Goal: Information Seeking & Learning: Learn about a topic

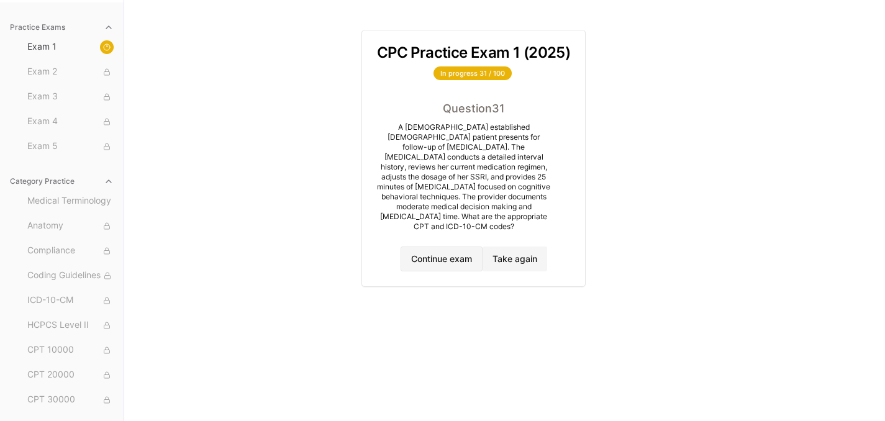
click at [431, 246] on button "Continue exam" at bounding box center [441, 258] width 82 height 25
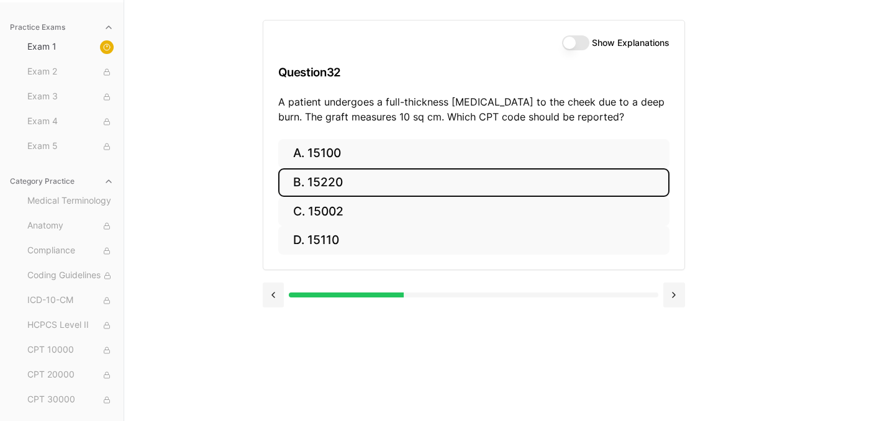
click at [325, 188] on button "B. 15220" at bounding box center [473, 182] width 391 height 29
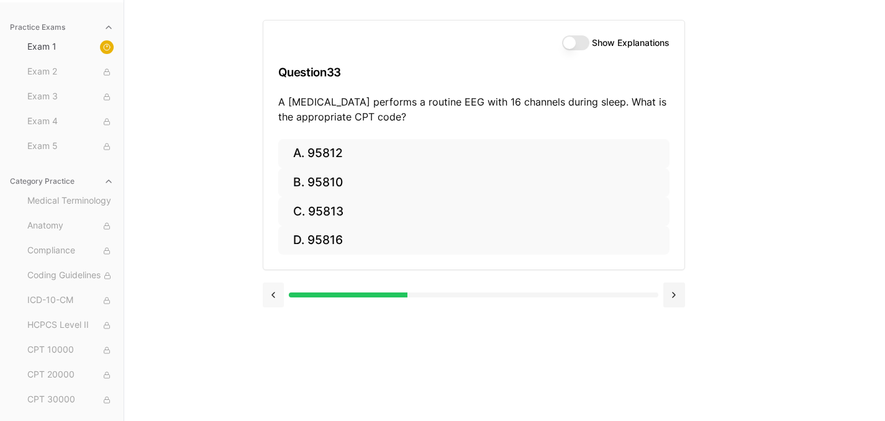
click at [279, 296] on button at bounding box center [274, 294] width 22 height 25
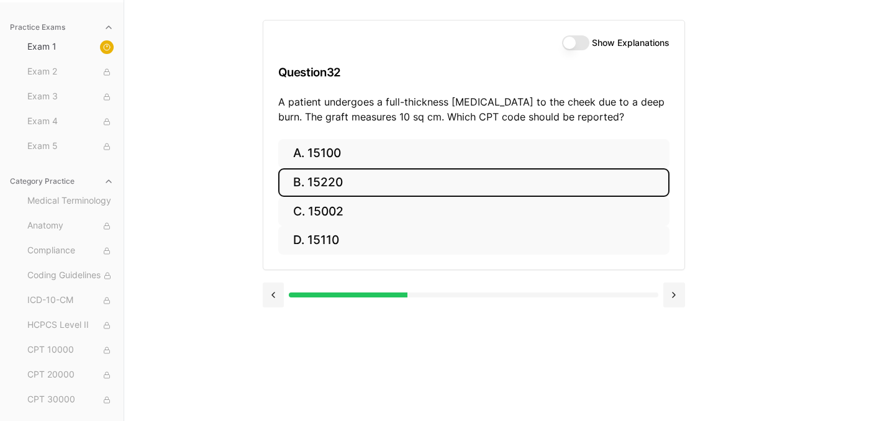
click at [597, 44] on label "Show Explanations" at bounding box center [631, 42] width 78 height 9
click at [589, 44] on button "Show Explanations" at bounding box center [575, 42] width 27 height 15
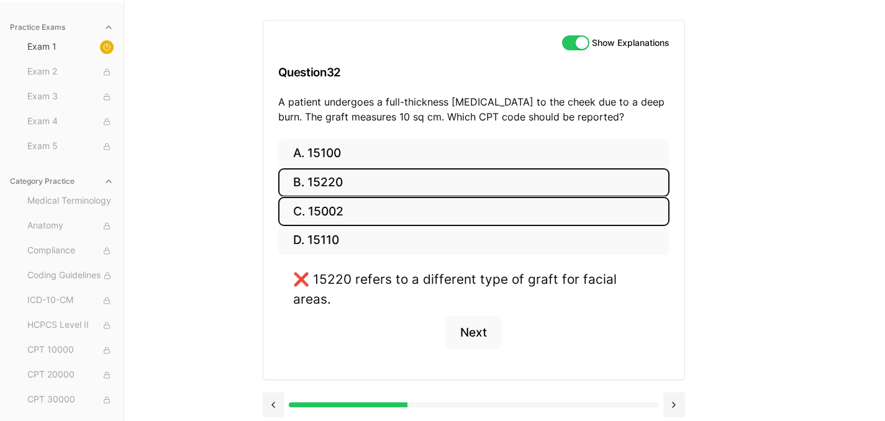
click at [314, 222] on button "C. 15002" at bounding box center [473, 211] width 391 height 29
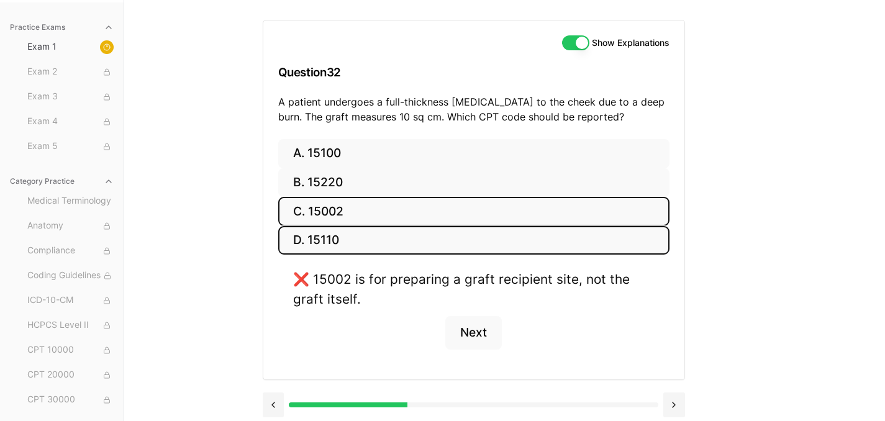
click at [330, 246] on button "D. 15110" at bounding box center [473, 240] width 391 height 29
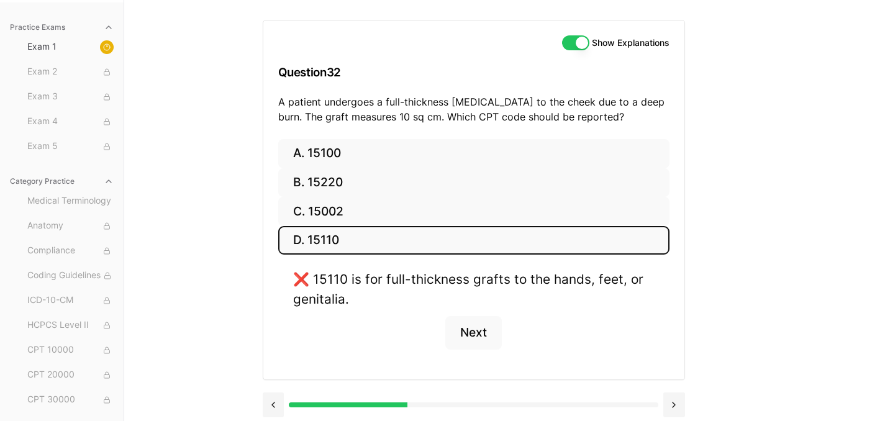
click at [340, 136] on div "Show Explanations Question 32 A patient undergoes a full-thickness [MEDICAL_DAT…" at bounding box center [473, 79] width 421 height 119
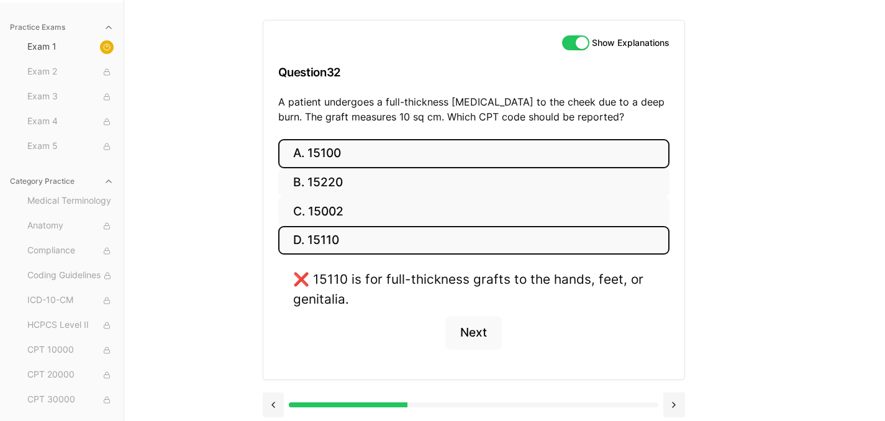
click at [339, 148] on button "A. 15100" at bounding box center [473, 153] width 391 height 29
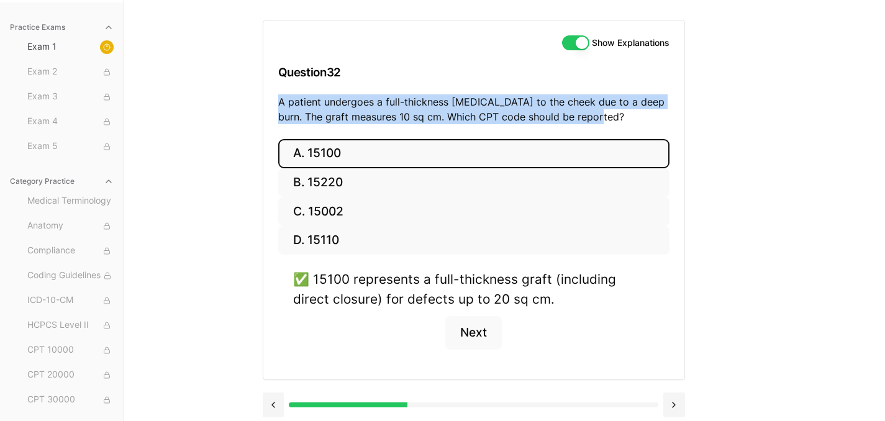
drag, startPoint x: 616, startPoint y: 117, endPoint x: 276, endPoint y: 108, distance: 339.7
click at [276, 108] on div "Show Explanations Question 32 A patient undergoes a full-thickness [MEDICAL_DAT…" at bounding box center [473, 79] width 421 height 119
copy p "A patient undergoes a full-thickness [MEDICAL_DATA] to the cheek due to a deep …"
click at [474, 327] on button "Next" at bounding box center [473, 333] width 56 height 34
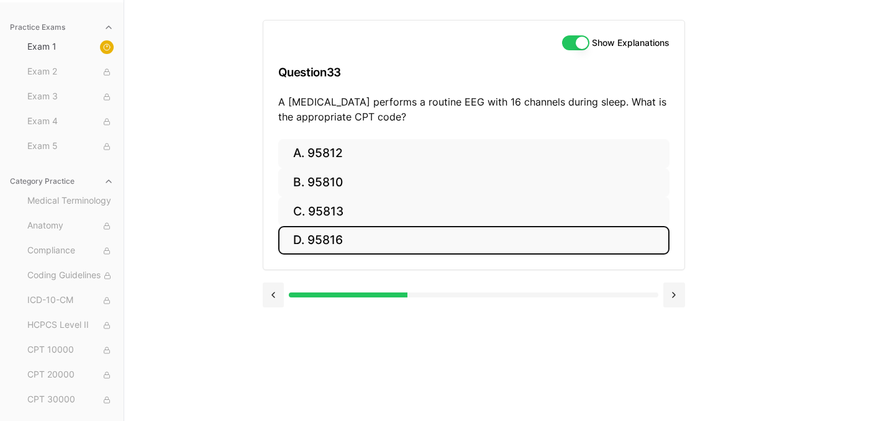
click at [307, 247] on button "D. 95816" at bounding box center [473, 240] width 391 height 29
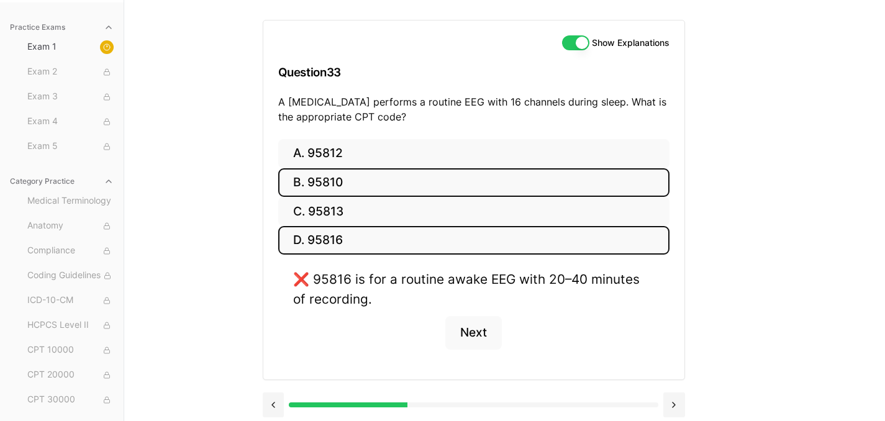
click at [315, 182] on button "B. 95810" at bounding box center [473, 182] width 391 height 29
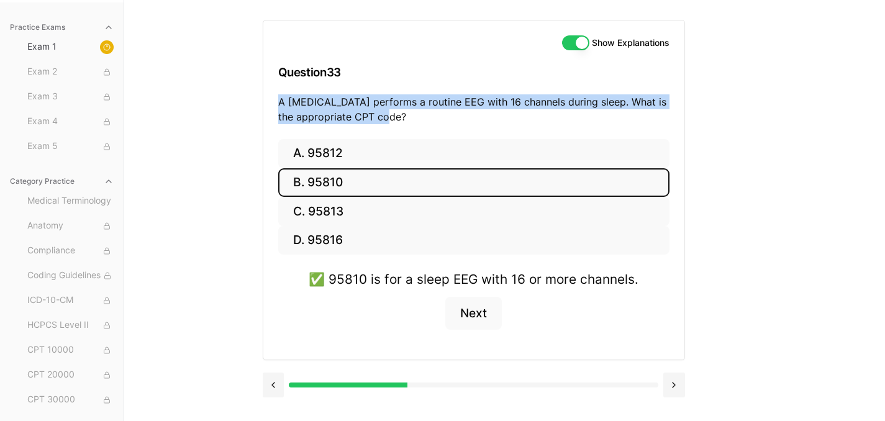
drag, startPoint x: 459, startPoint y: 124, endPoint x: 239, endPoint y: 97, distance: 221.4
click at [239, 97] on div "Practice Exams Exam 1 Exam 2 Exam 3 Exam 4 Exam 5 Category Practice Medical Ter…" at bounding box center [442, 210] width 885 height 421
copy p "A [MEDICAL_DATA] performs a routine EEG with 16 channels during sleep. What is …"
click at [472, 305] on button "Next" at bounding box center [473, 314] width 56 height 34
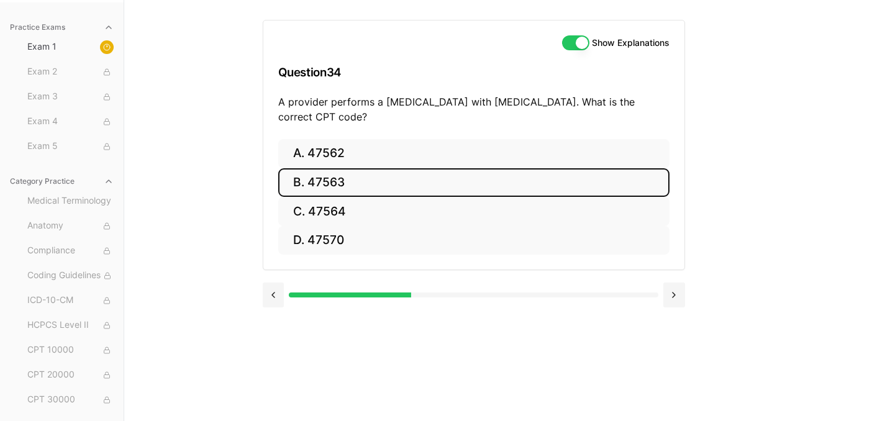
click at [328, 181] on button "B. 47563" at bounding box center [473, 182] width 391 height 29
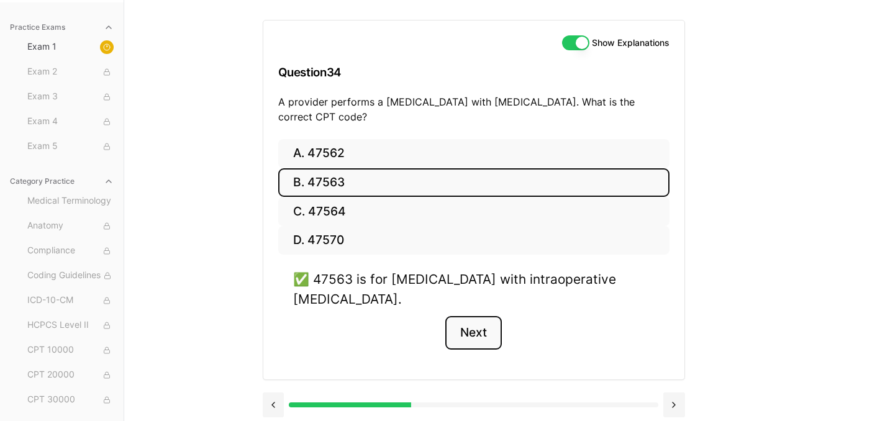
click at [485, 337] on button "Next" at bounding box center [473, 333] width 56 height 34
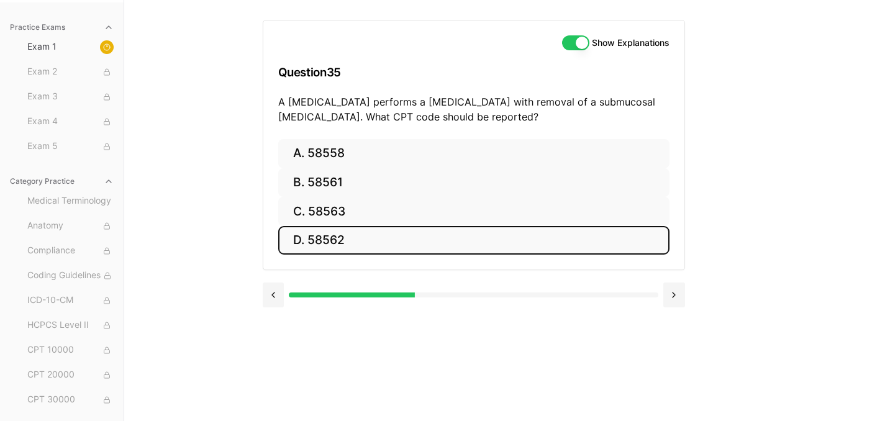
click at [318, 243] on button "D. 58562" at bounding box center [473, 240] width 391 height 29
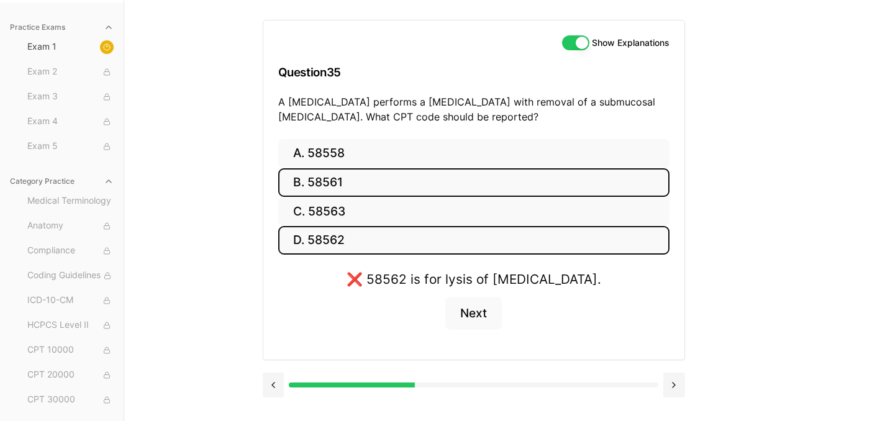
click at [341, 189] on button "B. 58561" at bounding box center [473, 182] width 391 height 29
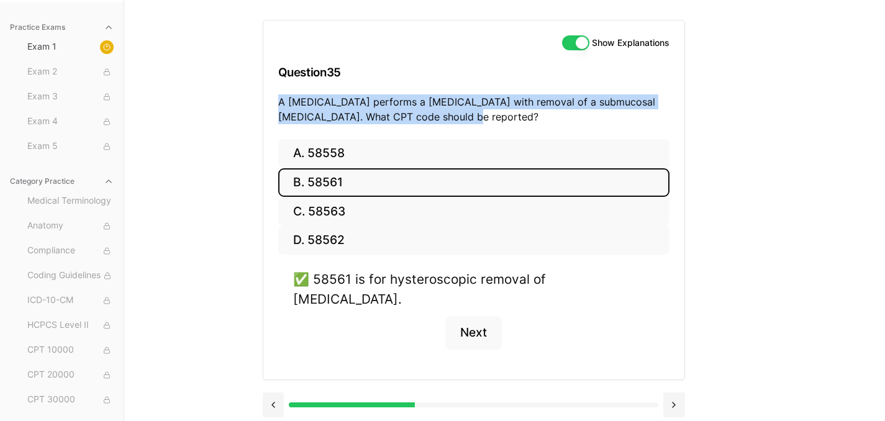
drag, startPoint x: 458, startPoint y: 122, endPoint x: 277, endPoint y: 106, distance: 181.3
click at [277, 106] on div "Show Explanations Question 35 A [MEDICAL_DATA] performs a [MEDICAL_DATA] with r…" at bounding box center [473, 79] width 421 height 119
copy p "A [MEDICAL_DATA] performs a [MEDICAL_DATA] with removal of a submucosal [MEDICA…"
click at [483, 319] on button "Next" at bounding box center [473, 333] width 56 height 34
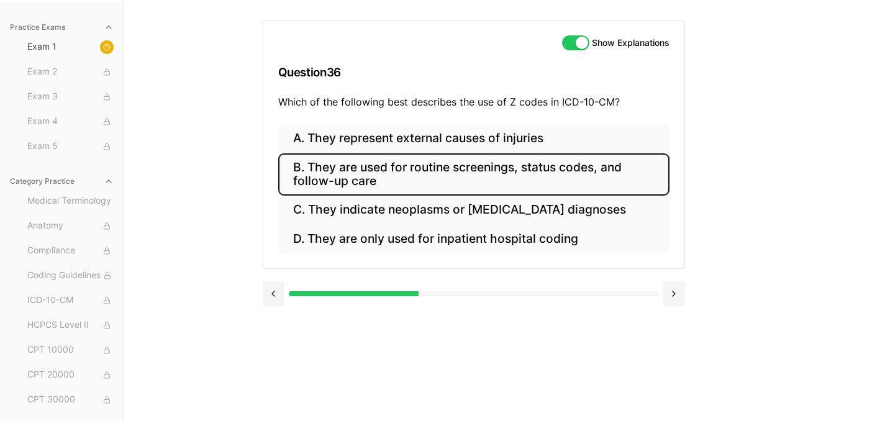
click at [391, 174] on button "B. They are used for routine screenings, status codes, and follow-up care" at bounding box center [473, 174] width 391 height 42
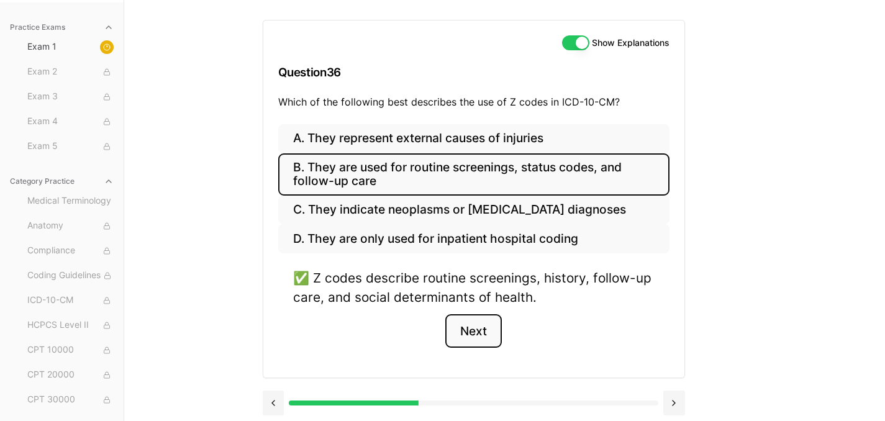
click at [471, 331] on button "Next" at bounding box center [473, 331] width 56 height 34
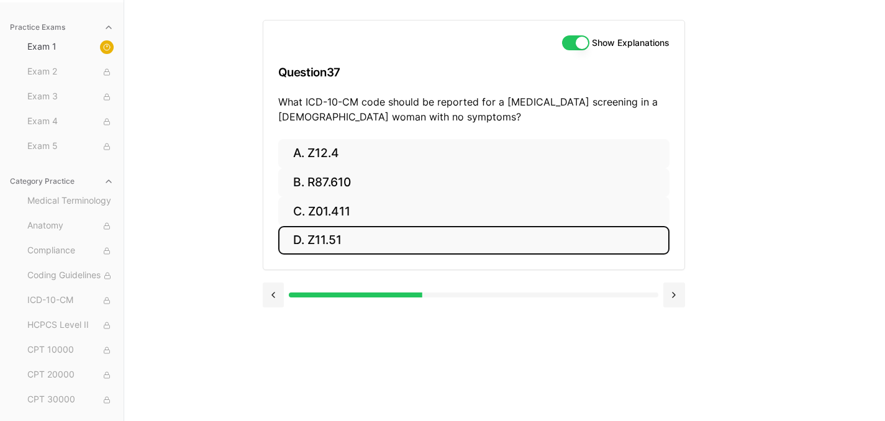
click at [320, 234] on button "D. Z11.51" at bounding box center [473, 240] width 391 height 29
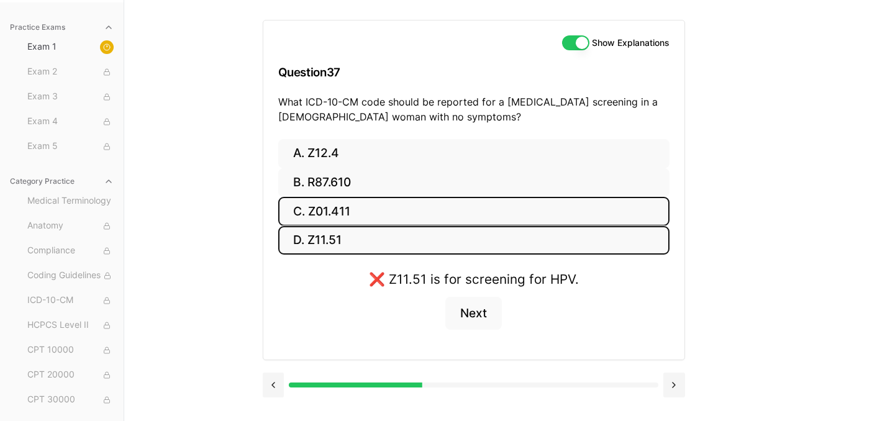
click at [350, 212] on button "C. Z01.411" at bounding box center [473, 211] width 391 height 29
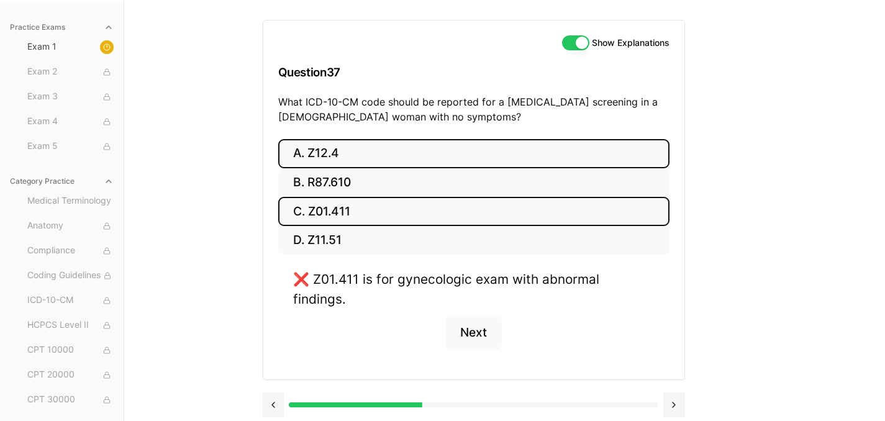
click at [313, 147] on button "A. Z12.4" at bounding box center [473, 153] width 391 height 29
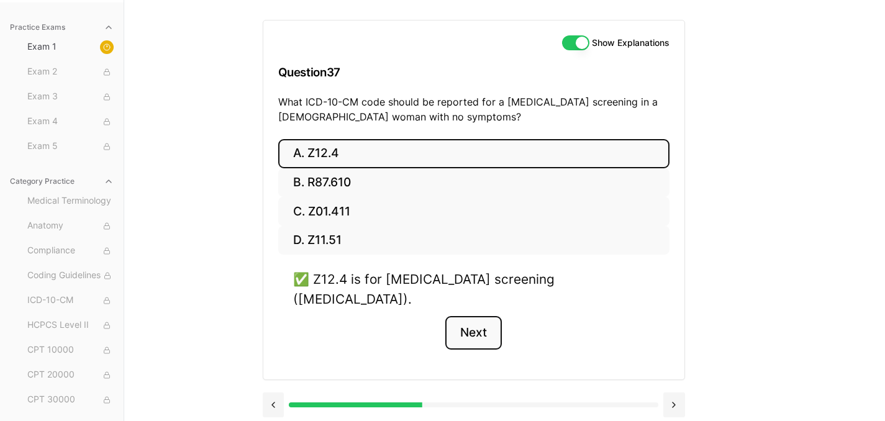
click at [470, 316] on button "Next" at bounding box center [473, 333] width 56 height 34
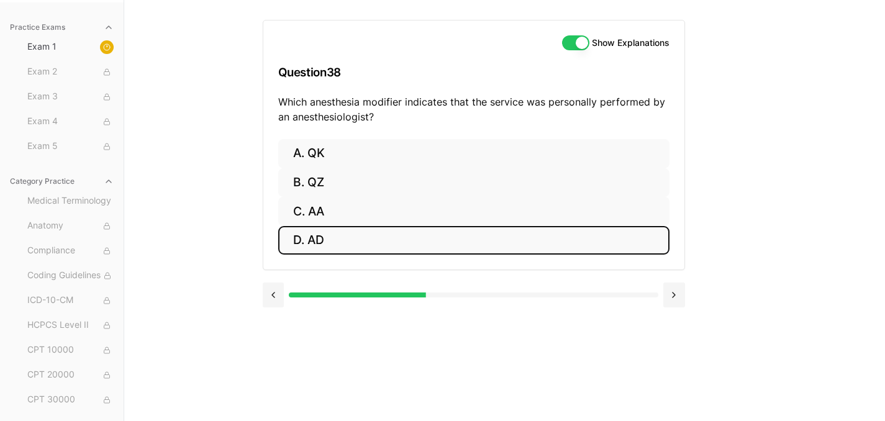
click at [375, 239] on button "D. AD" at bounding box center [473, 240] width 391 height 29
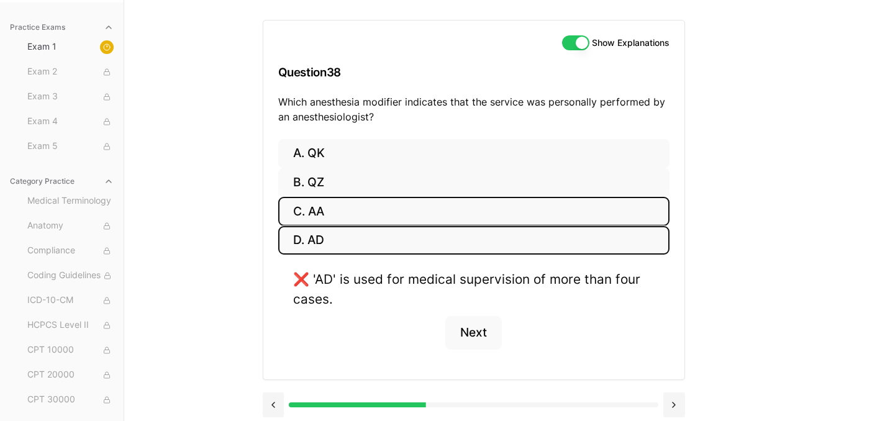
click at [385, 210] on button "C. AA" at bounding box center [473, 211] width 391 height 29
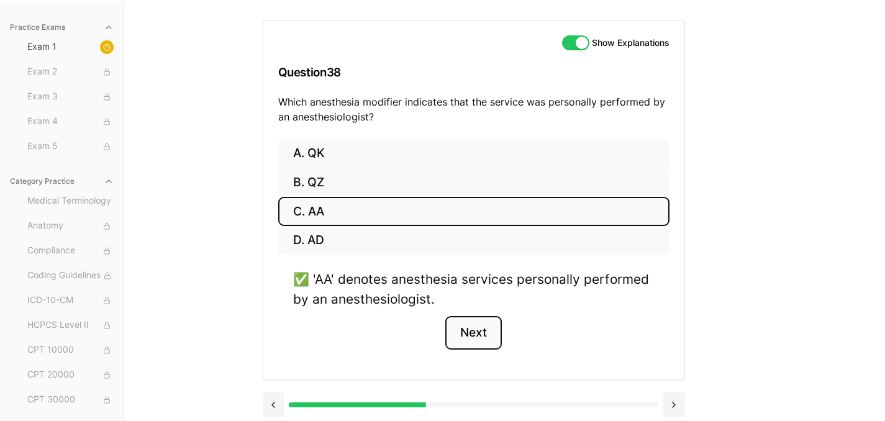
click at [462, 319] on button "Next" at bounding box center [473, 333] width 56 height 34
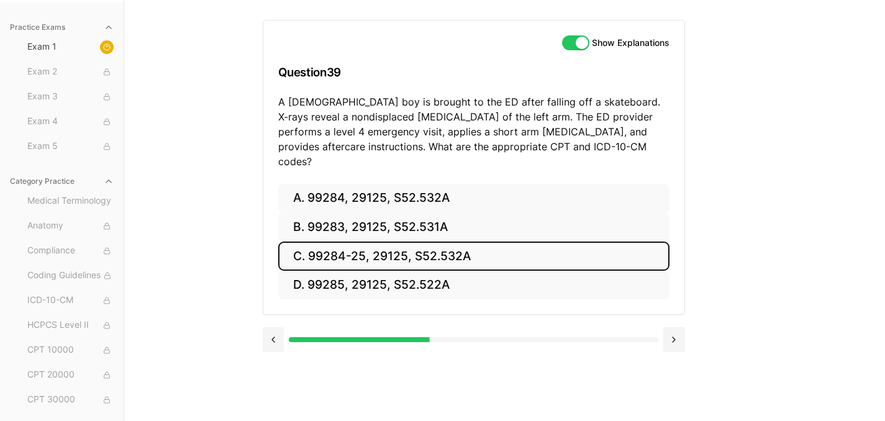
click at [379, 242] on button "C. 99284-25, 29125, S52.532A" at bounding box center [473, 256] width 391 height 29
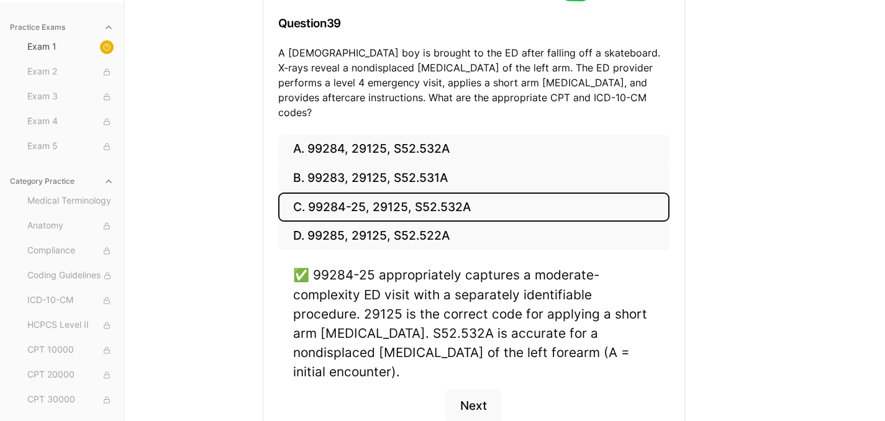
scroll to position [187, 0]
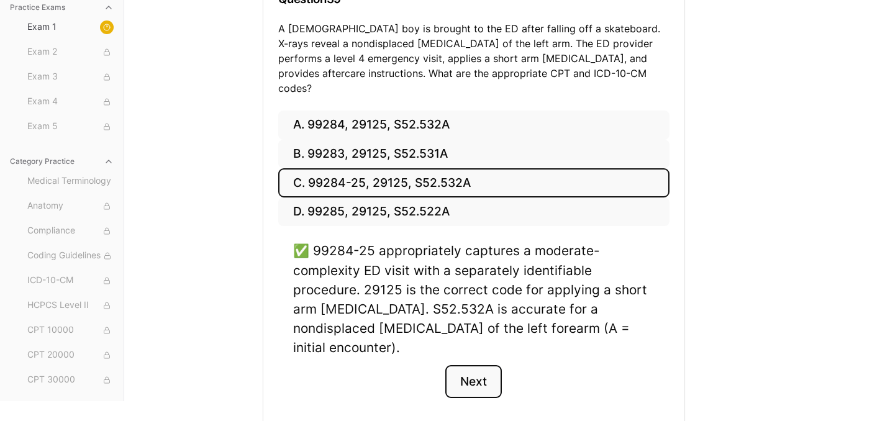
click at [480, 365] on button "Next" at bounding box center [473, 382] width 56 height 34
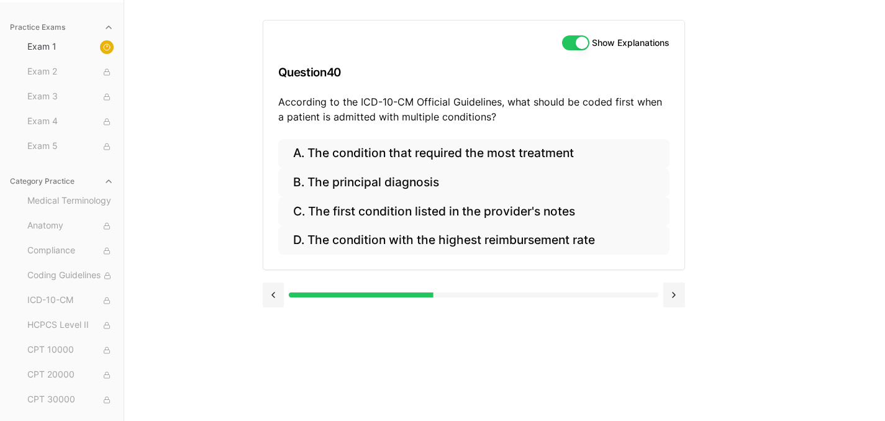
scroll to position [114, 0]
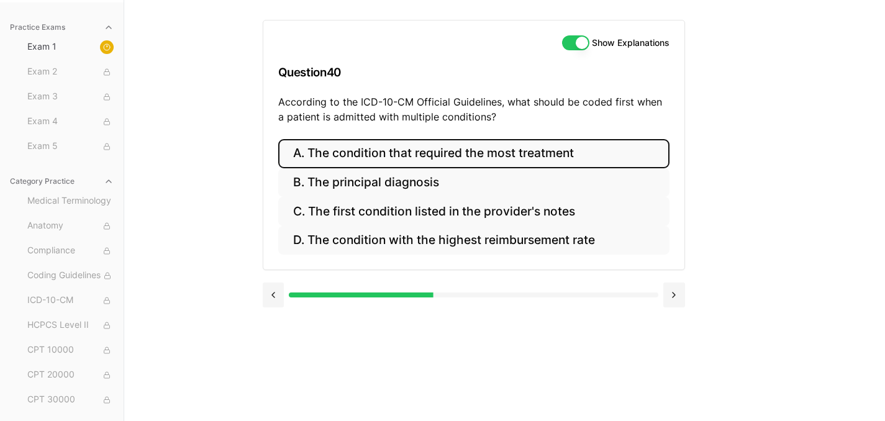
click at [425, 161] on button "A. The condition that required the most treatment" at bounding box center [473, 153] width 391 height 29
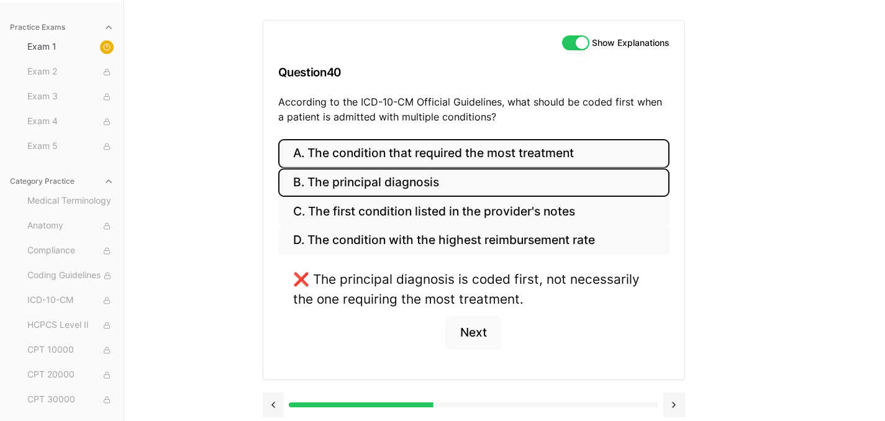
click at [523, 183] on button "B. The principal diagnosis" at bounding box center [473, 182] width 391 height 29
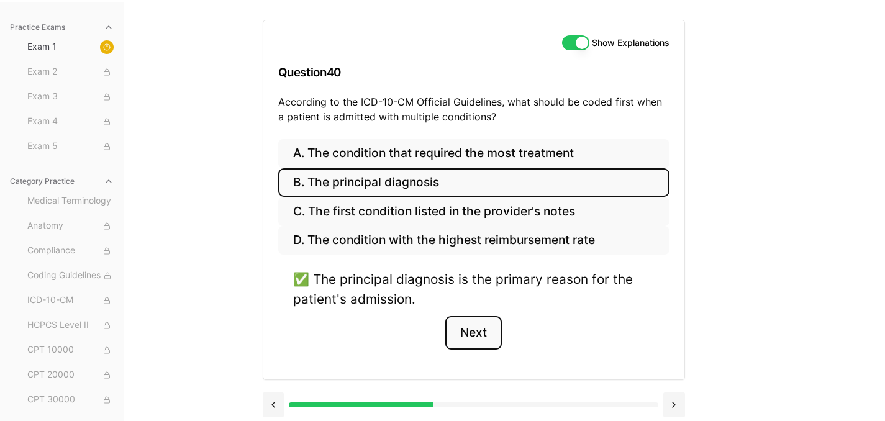
click at [491, 330] on button "Next" at bounding box center [473, 333] width 56 height 34
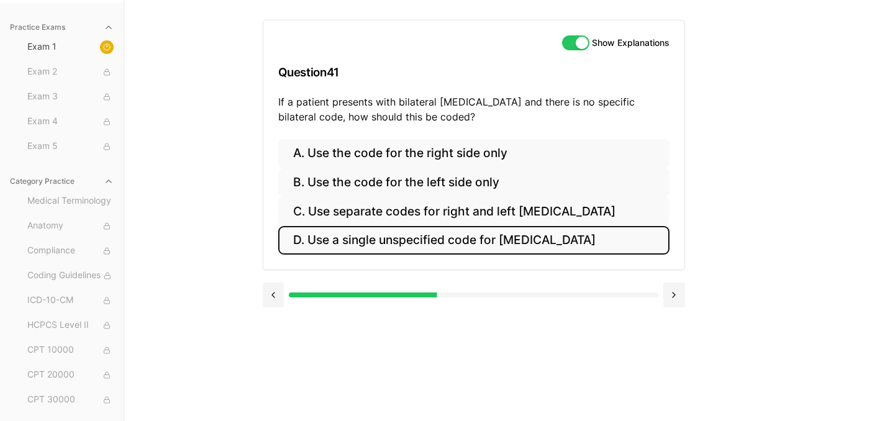
click at [304, 243] on button "D. Use a single unspecified code for [MEDICAL_DATA]" at bounding box center [473, 240] width 391 height 29
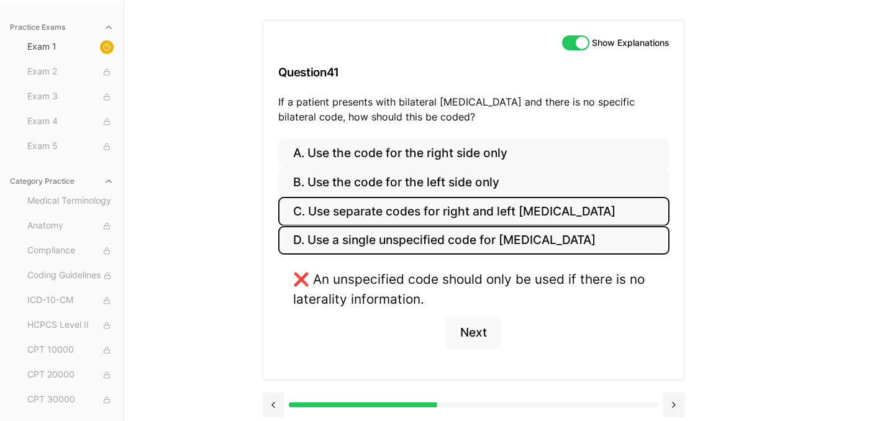
click at [340, 215] on button "C. Use separate codes for right and left [MEDICAL_DATA]" at bounding box center [473, 211] width 391 height 29
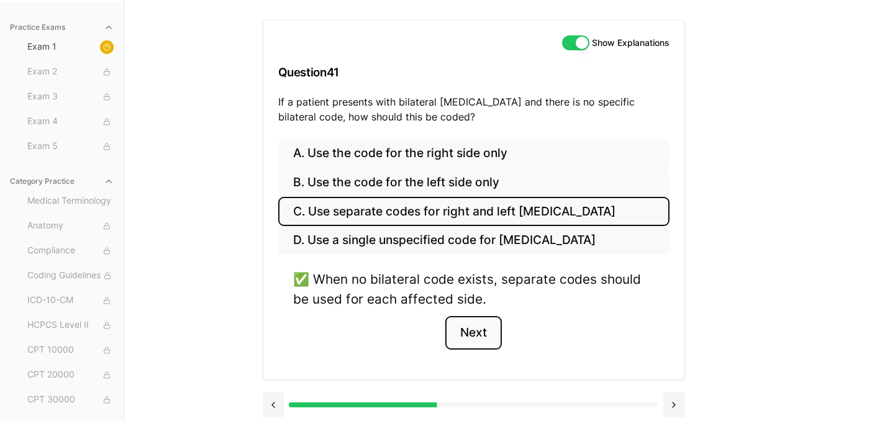
click at [461, 339] on button "Next" at bounding box center [473, 333] width 56 height 34
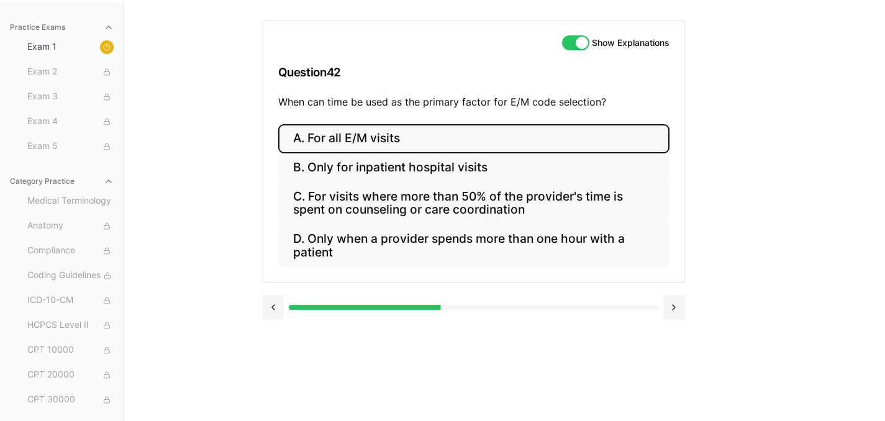
click at [306, 131] on button "A. For all E/M visits" at bounding box center [473, 138] width 391 height 29
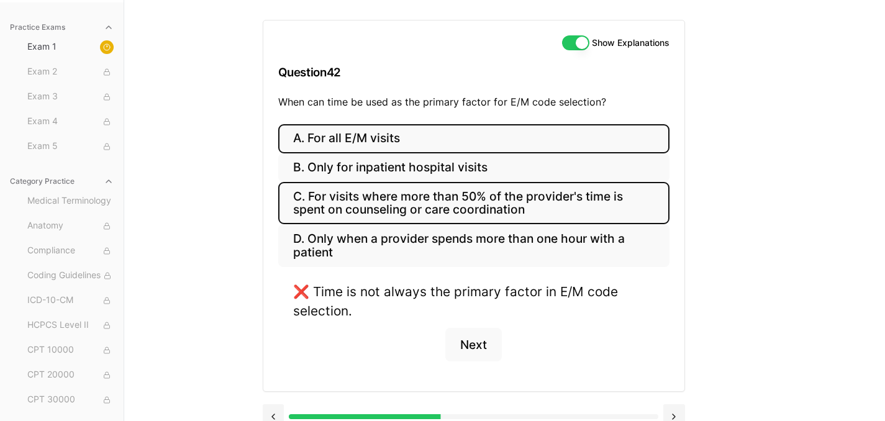
click at [361, 207] on button "C. For visits where more than 50% of the provider's time is spent on counseling…" at bounding box center [473, 203] width 391 height 42
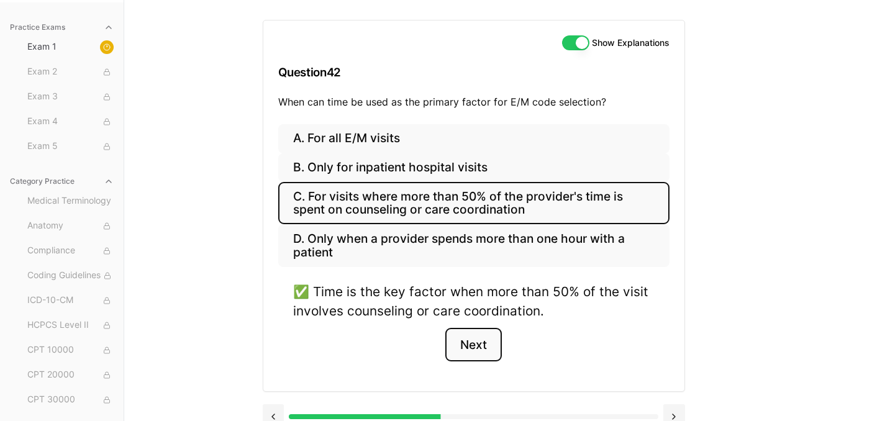
click at [475, 348] on button "Next" at bounding box center [473, 345] width 56 height 34
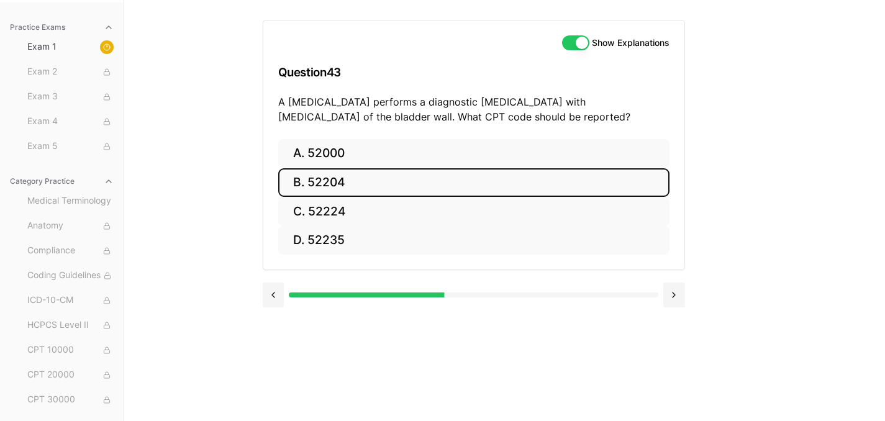
click at [319, 184] on button "B. 52204" at bounding box center [473, 182] width 391 height 29
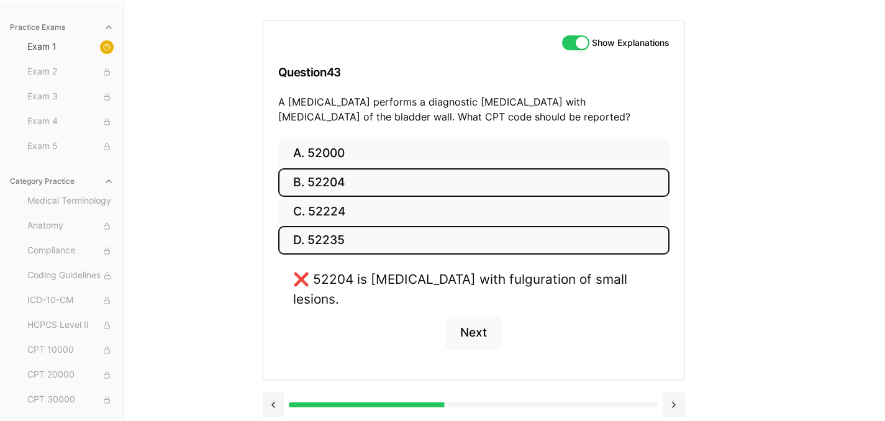
click at [329, 235] on button "D. 52235" at bounding box center [473, 240] width 391 height 29
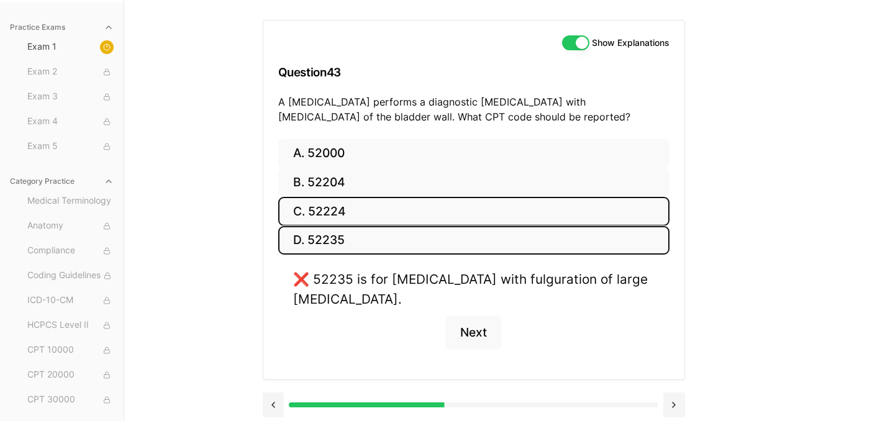
click at [310, 217] on button "C. 52224" at bounding box center [473, 211] width 391 height 29
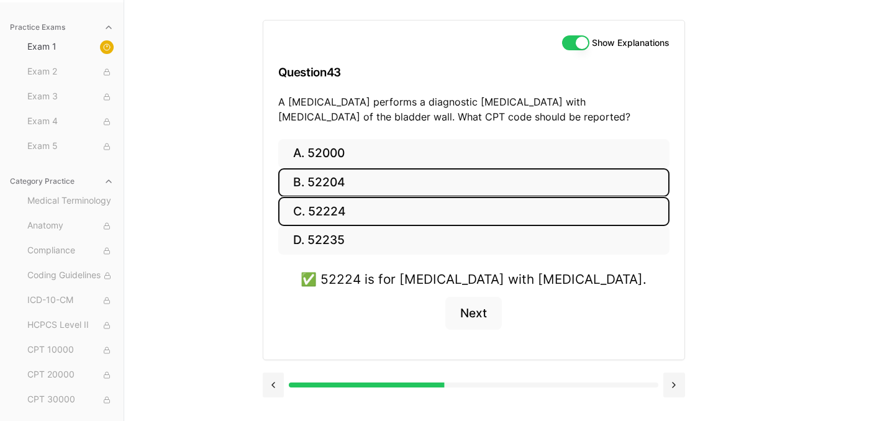
click at [330, 187] on button "B. 52204" at bounding box center [473, 182] width 391 height 29
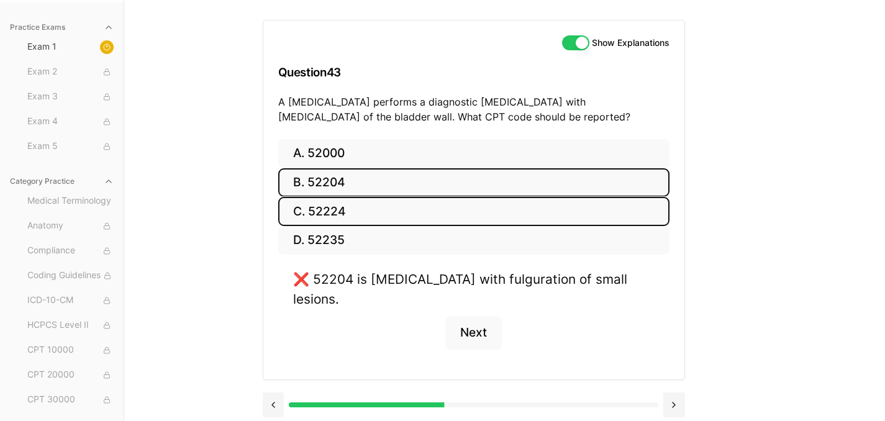
click at [323, 205] on button "C. 52224" at bounding box center [473, 211] width 391 height 29
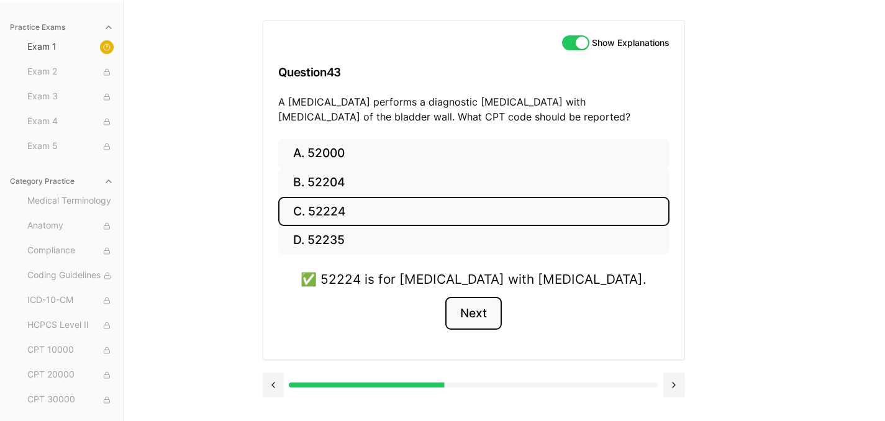
click at [471, 309] on button "Next" at bounding box center [473, 314] width 56 height 34
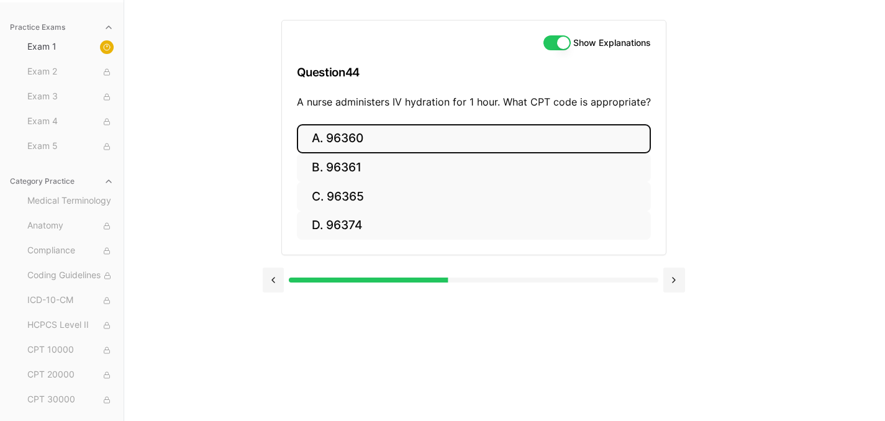
click at [353, 135] on button "A. 96360" at bounding box center [474, 138] width 354 height 29
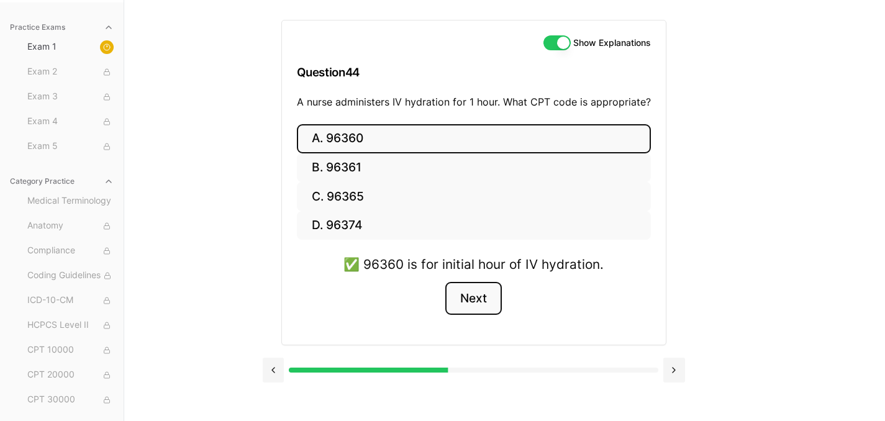
click at [474, 302] on button "Next" at bounding box center [473, 299] width 56 height 34
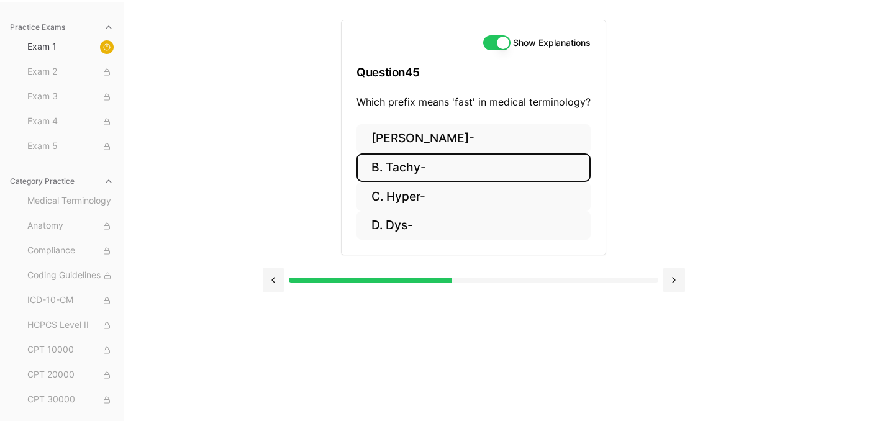
click at [407, 169] on button "B. Tachy-" at bounding box center [473, 167] width 234 height 29
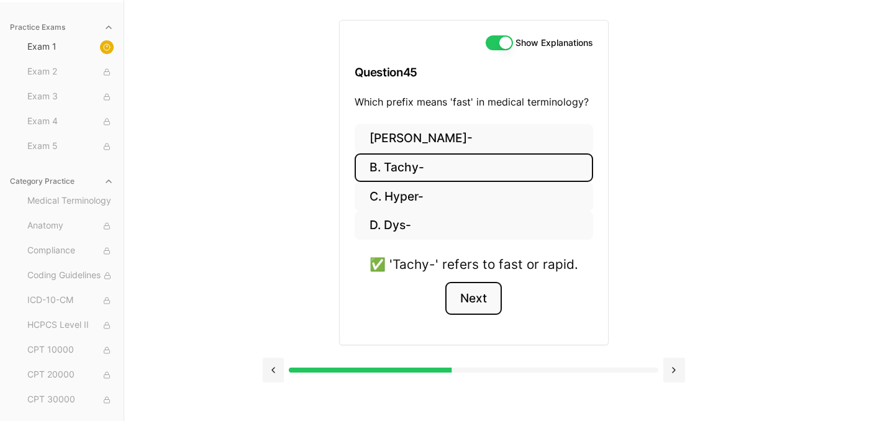
click at [472, 297] on button "Next" at bounding box center [473, 299] width 56 height 34
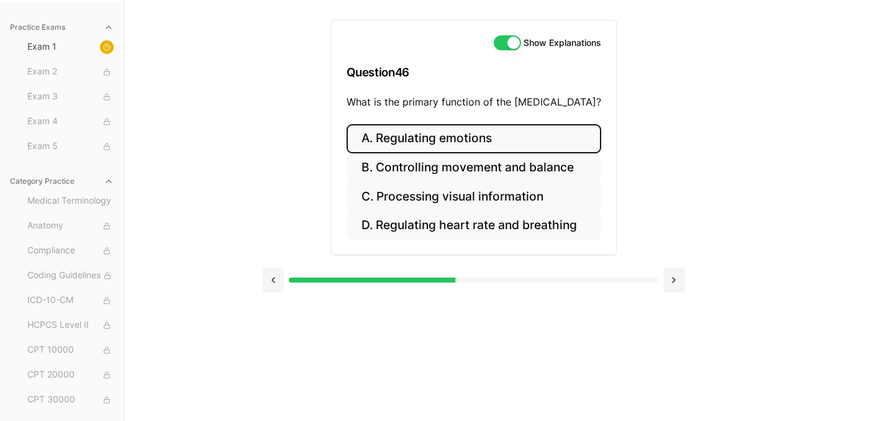
click at [381, 142] on button "A. Regulating emotions" at bounding box center [473, 138] width 255 height 29
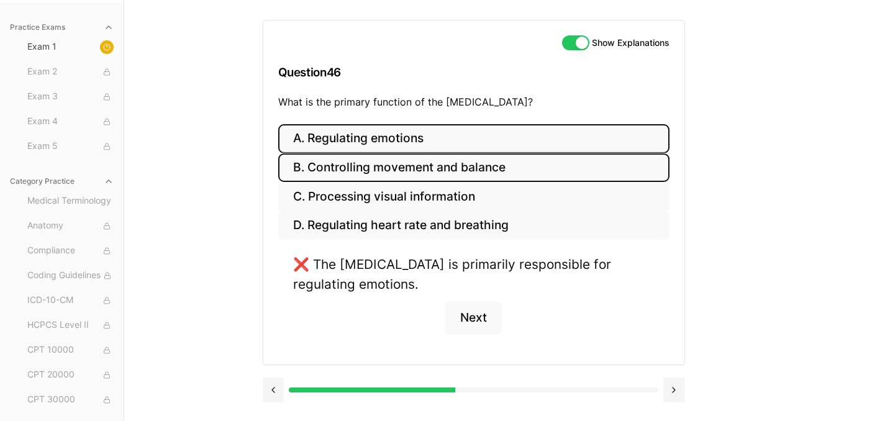
click at [374, 171] on button "B. Controlling movement and balance" at bounding box center [473, 167] width 391 height 29
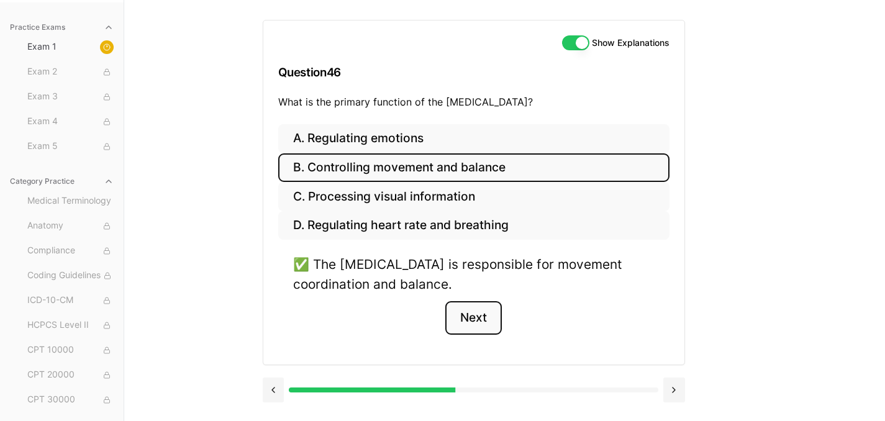
click at [492, 314] on button "Next" at bounding box center [473, 318] width 56 height 34
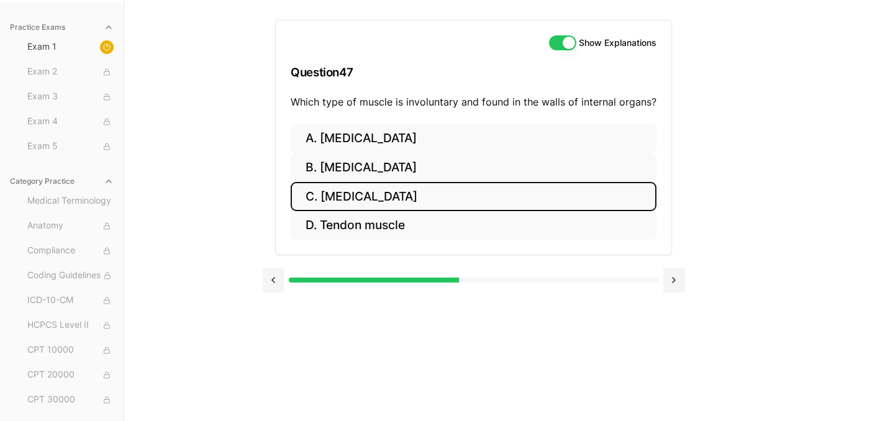
click at [355, 200] on button "C. [MEDICAL_DATA]" at bounding box center [474, 196] width 366 height 29
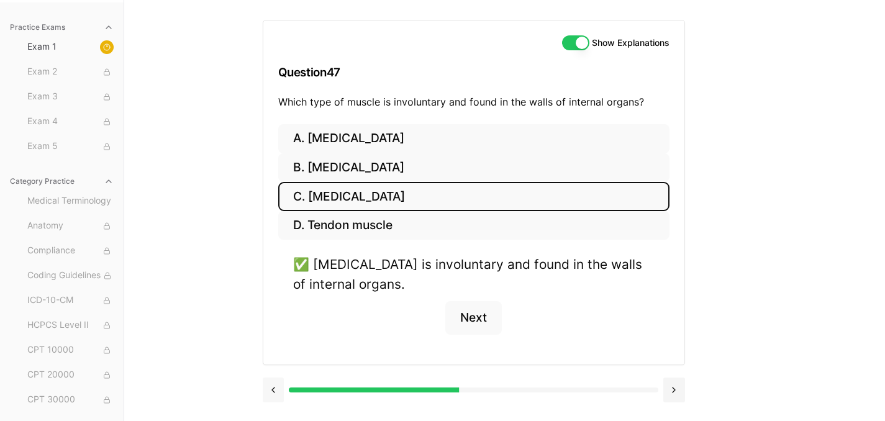
click at [276, 396] on button at bounding box center [274, 389] width 22 height 25
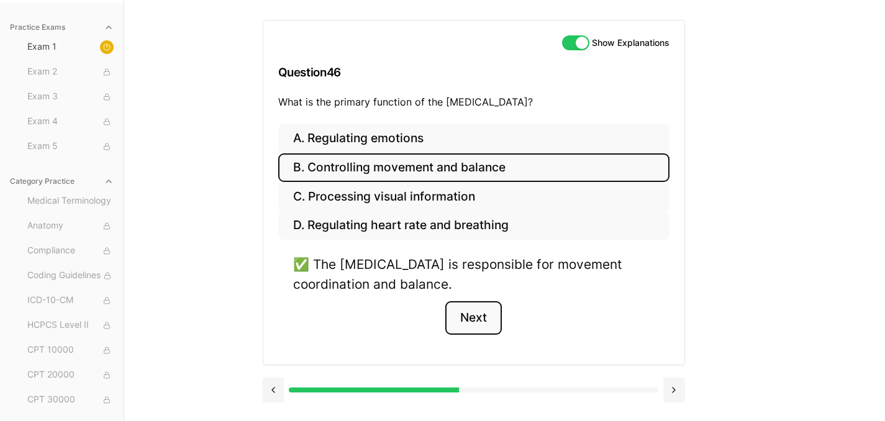
click at [476, 319] on button "Next" at bounding box center [473, 318] width 56 height 34
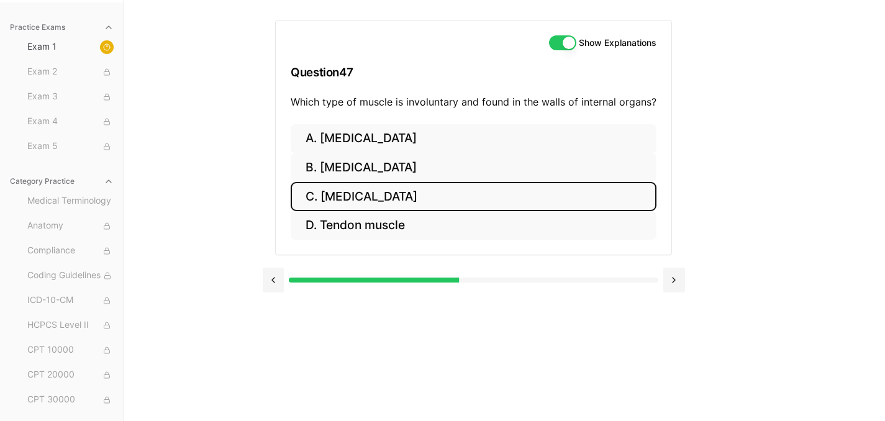
click at [344, 200] on button "C. [MEDICAL_DATA]" at bounding box center [474, 196] width 366 height 29
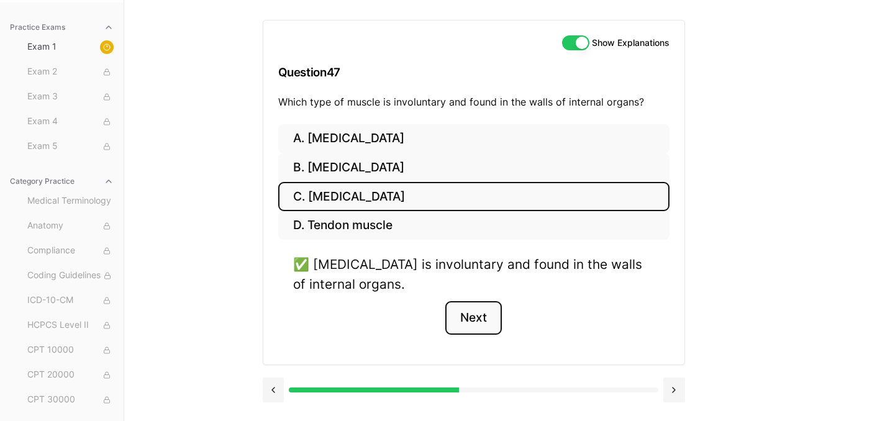
click at [495, 326] on button "Next" at bounding box center [473, 318] width 56 height 34
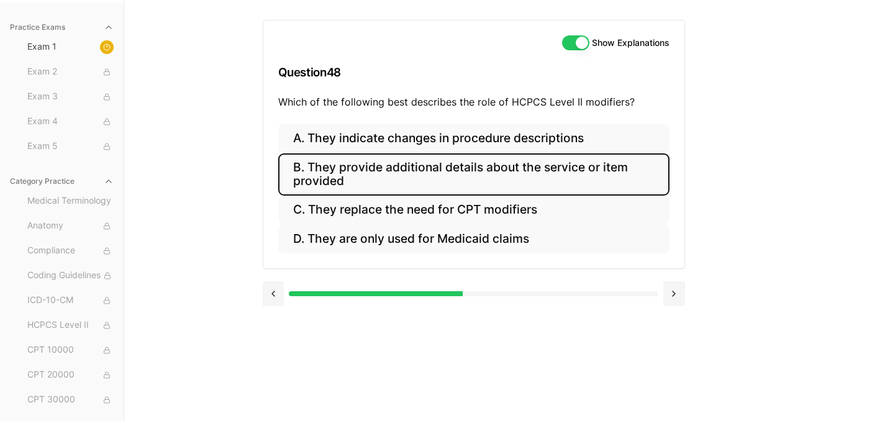
click at [311, 174] on button "B. They provide additional details about the service or item provided" at bounding box center [473, 174] width 391 height 42
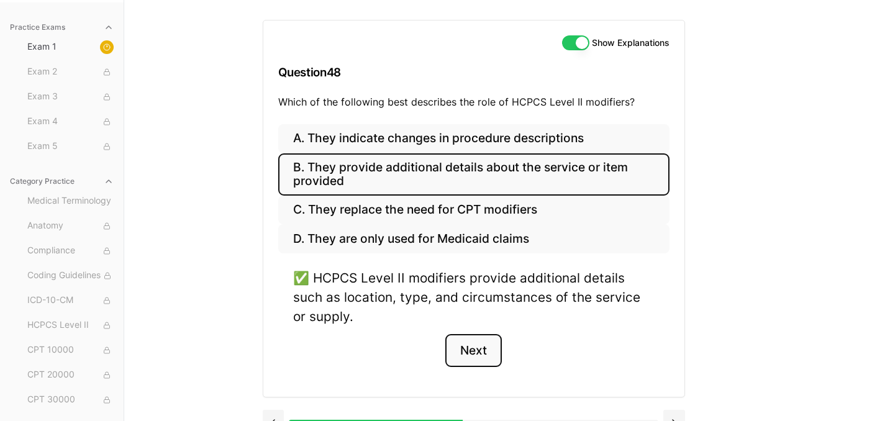
click at [481, 353] on button "Next" at bounding box center [473, 351] width 56 height 34
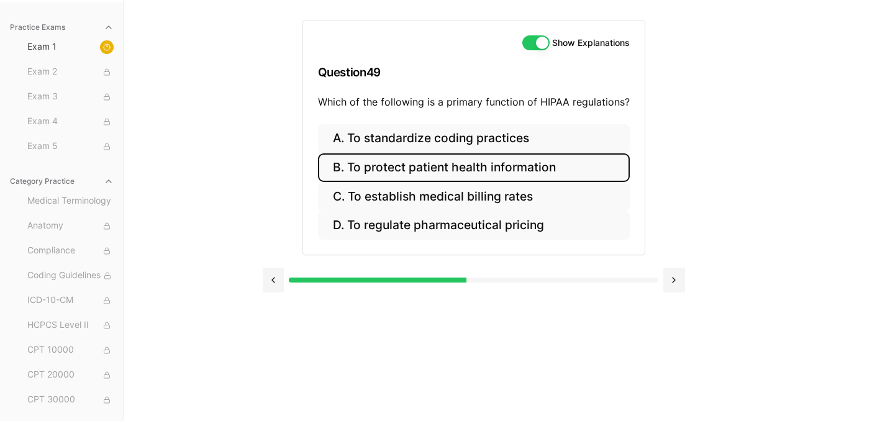
click at [503, 173] on button "B. To protect patient health information" at bounding box center [474, 167] width 312 height 29
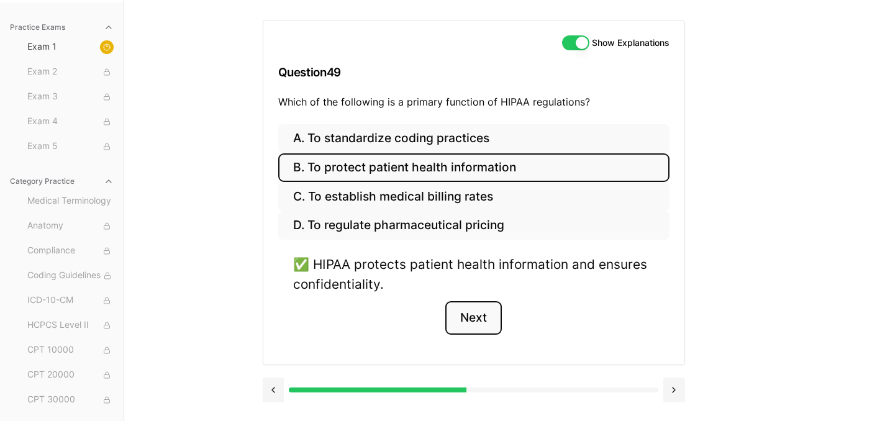
click at [481, 320] on button "Next" at bounding box center [473, 318] width 56 height 34
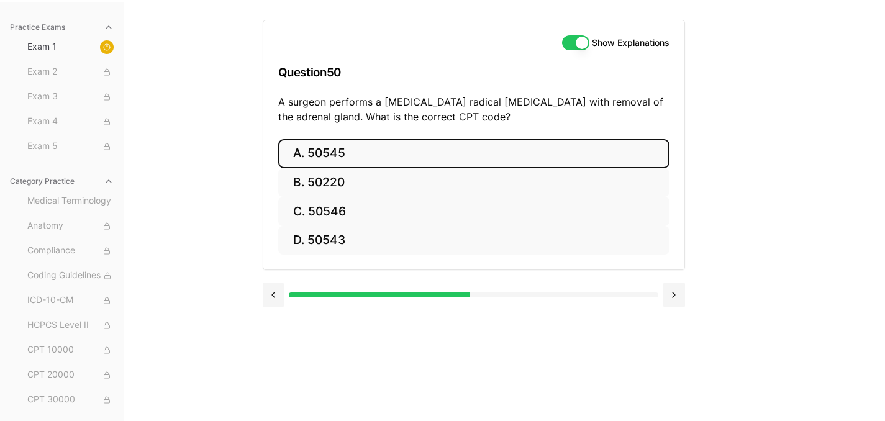
click at [389, 147] on button "A. 50545" at bounding box center [473, 153] width 391 height 29
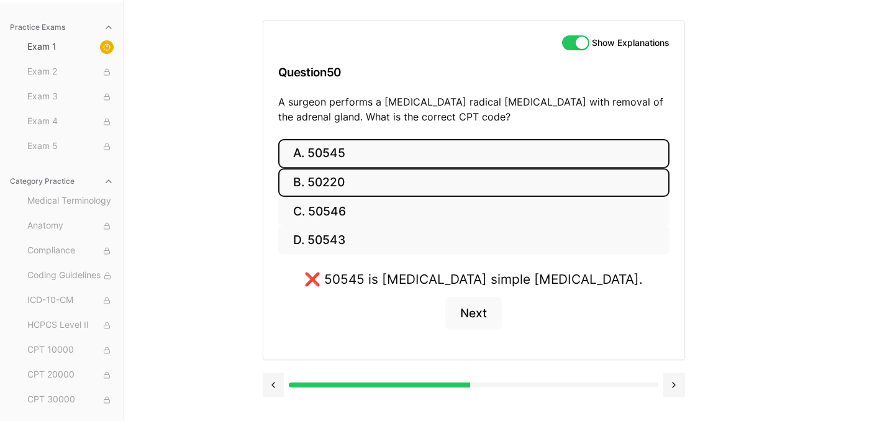
click at [299, 184] on button "B. 50220" at bounding box center [473, 182] width 391 height 29
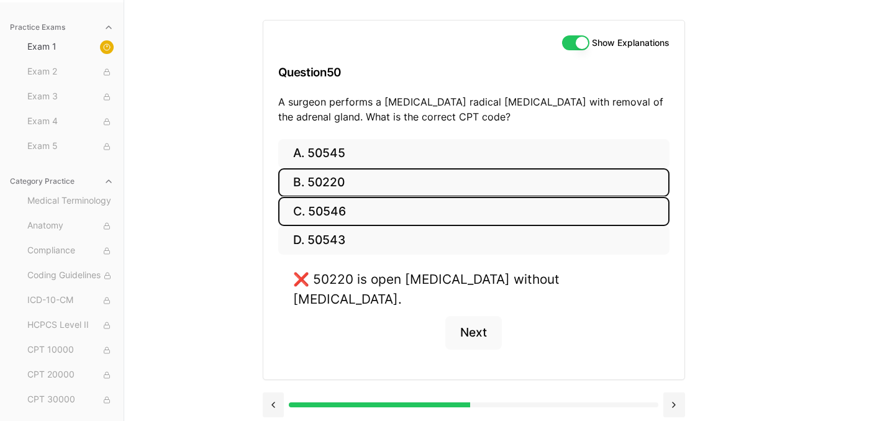
click at [332, 214] on button "C. 50546" at bounding box center [473, 211] width 391 height 29
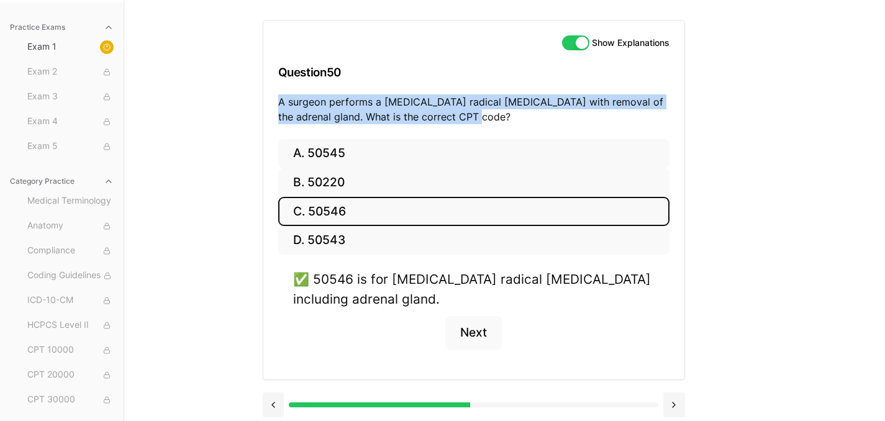
drag, startPoint x: 498, startPoint y: 115, endPoint x: 252, endPoint y: 97, distance: 246.5
click at [252, 97] on div "Practice Exams Exam 1 Exam 2 Exam 3 Exam 4 Exam 5 Category Practice Medical Ter…" at bounding box center [442, 210] width 885 height 421
copy p "A surgeon performs a [MEDICAL_DATA] radical [MEDICAL_DATA] with removal of the …"
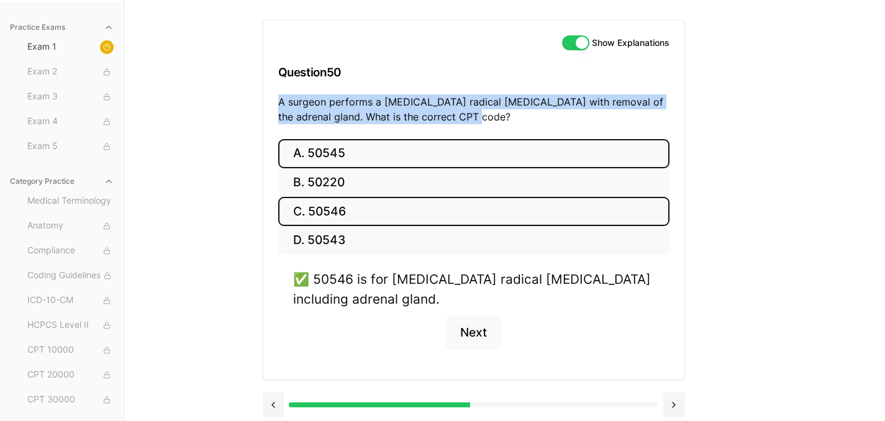
click at [332, 151] on button "A. 50545" at bounding box center [473, 153] width 391 height 29
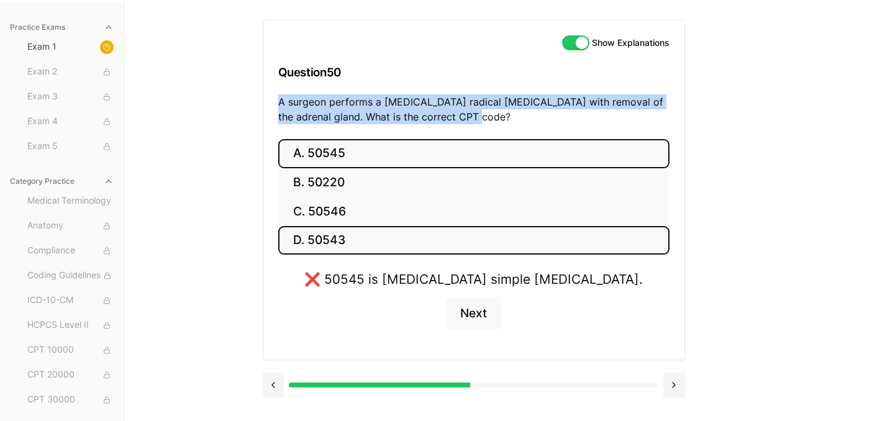
click at [351, 238] on button "D. 50543" at bounding box center [473, 240] width 391 height 29
click at [362, 156] on button "A. 50545" at bounding box center [473, 153] width 391 height 29
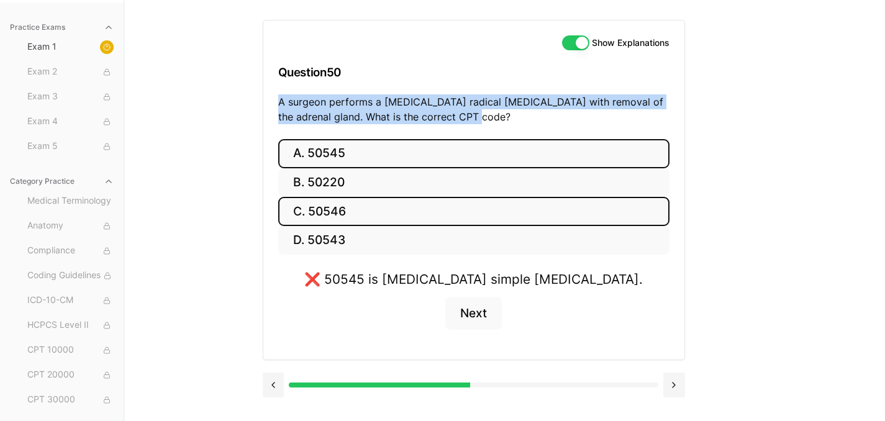
click at [355, 205] on button "C. 50546" at bounding box center [473, 211] width 391 height 29
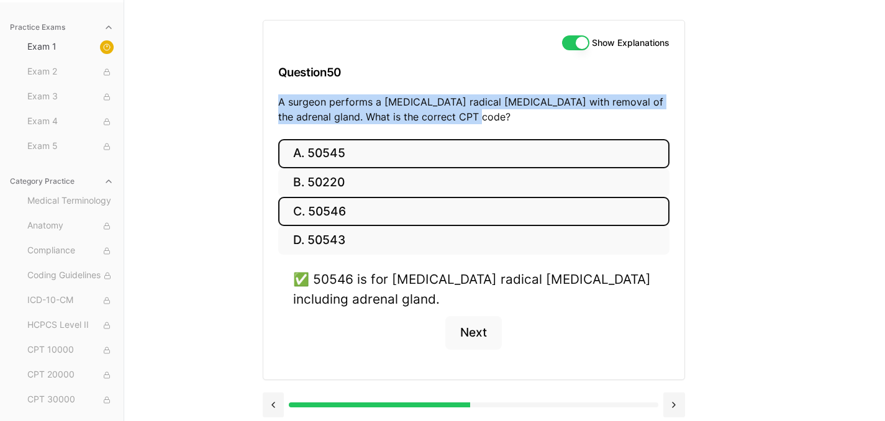
click at [323, 143] on button "A. 50545" at bounding box center [473, 153] width 391 height 29
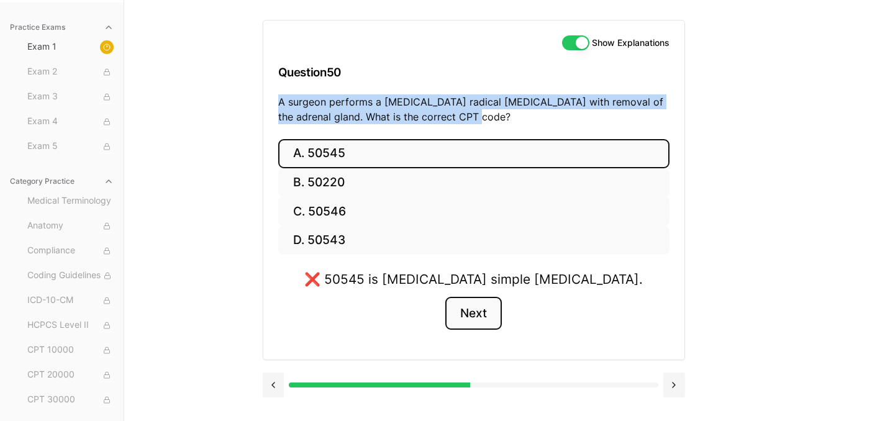
click at [492, 316] on button "Next" at bounding box center [473, 314] width 56 height 34
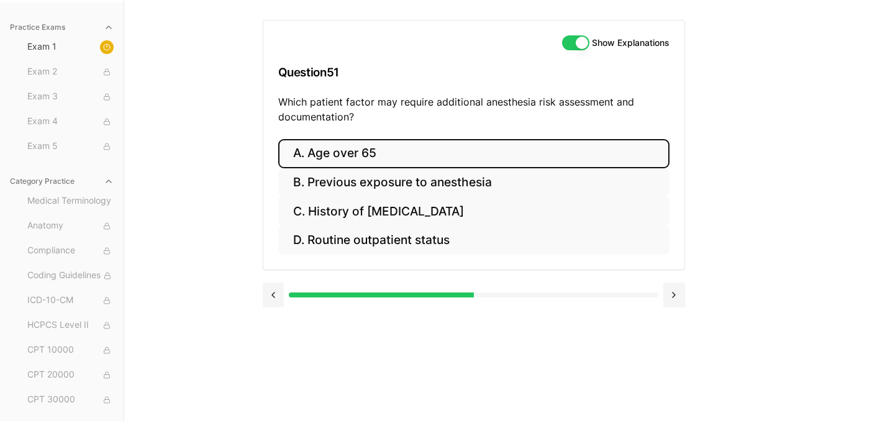
click at [332, 147] on button "A. Age over 65" at bounding box center [473, 153] width 391 height 29
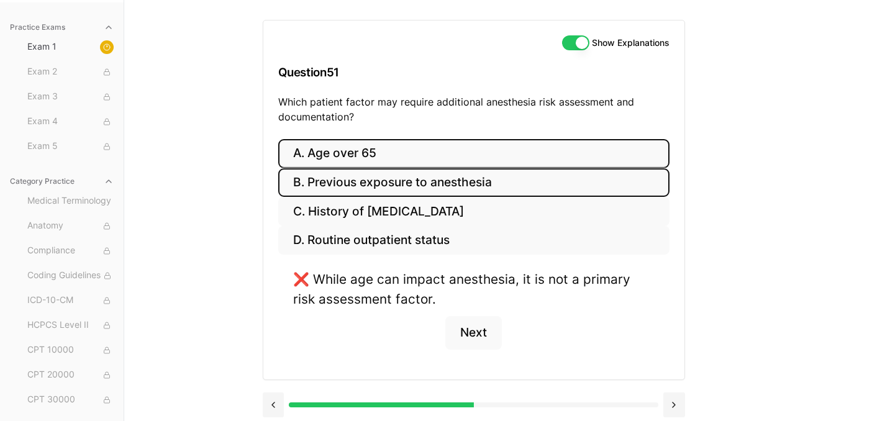
click at [334, 174] on button "B. Previous exposure to anesthesia" at bounding box center [473, 182] width 391 height 29
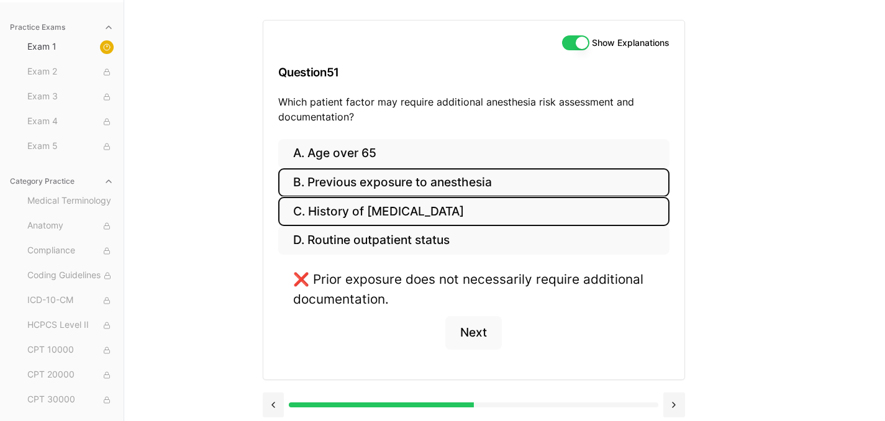
click at [338, 211] on button "C. History of [MEDICAL_DATA]" at bounding box center [473, 211] width 391 height 29
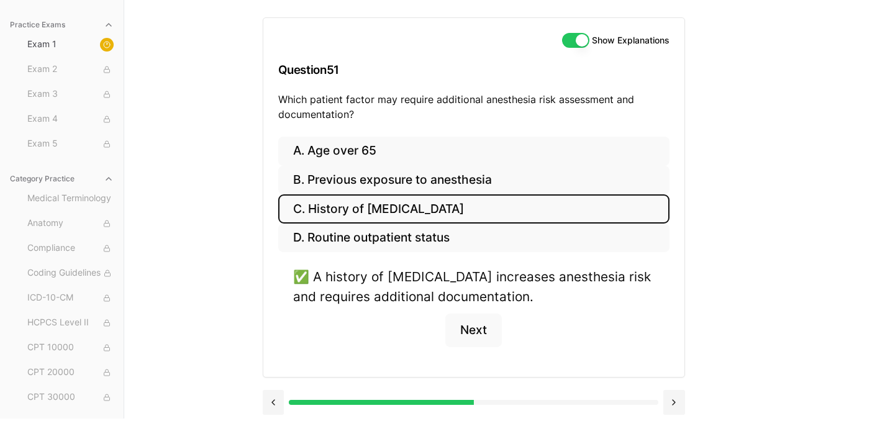
scroll to position [120, 0]
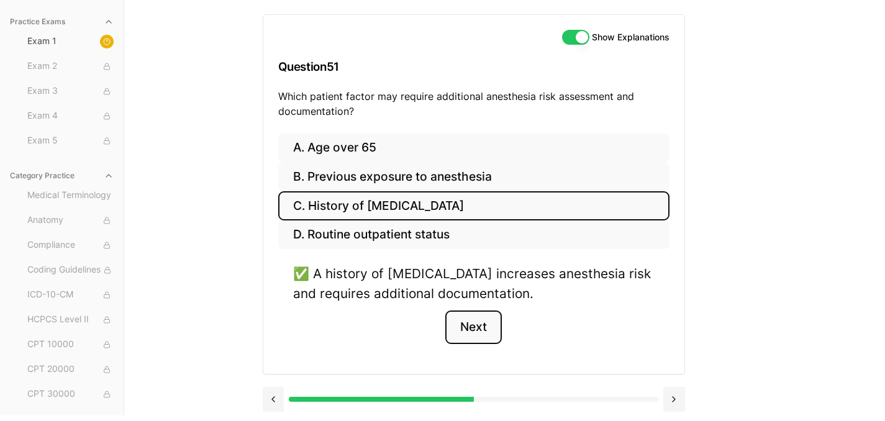
click at [458, 327] on button "Next" at bounding box center [473, 327] width 56 height 34
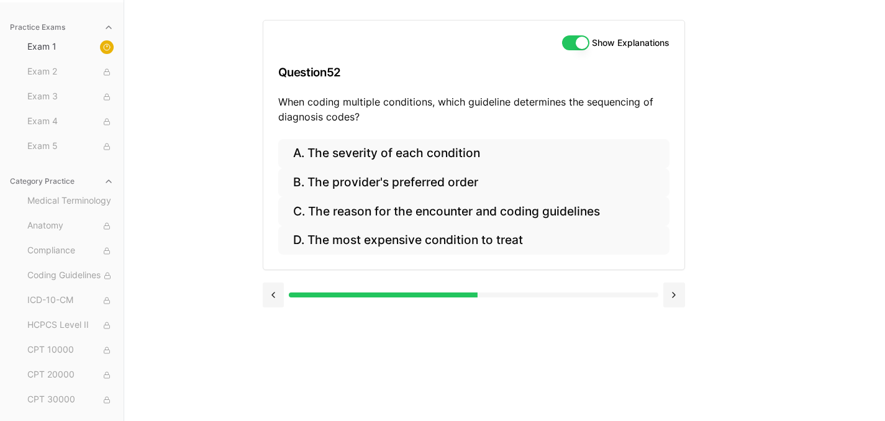
scroll to position [114, 0]
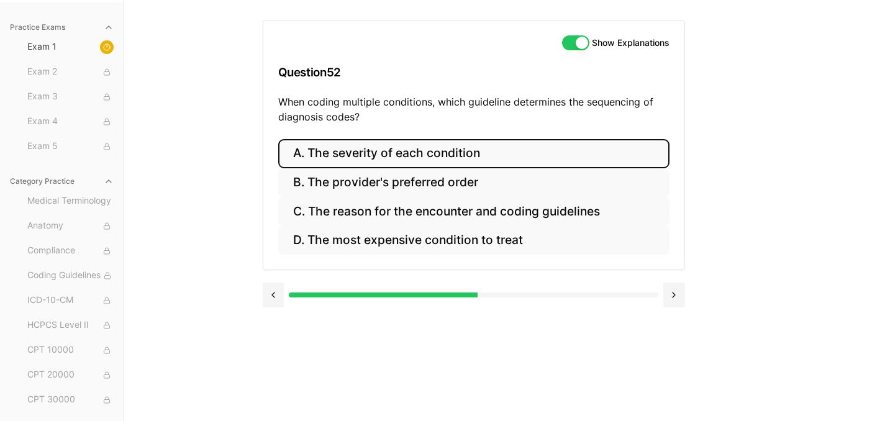
click at [340, 163] on button "A. The severity of each condition" at bounding box center [473, 153] width 391 height 29
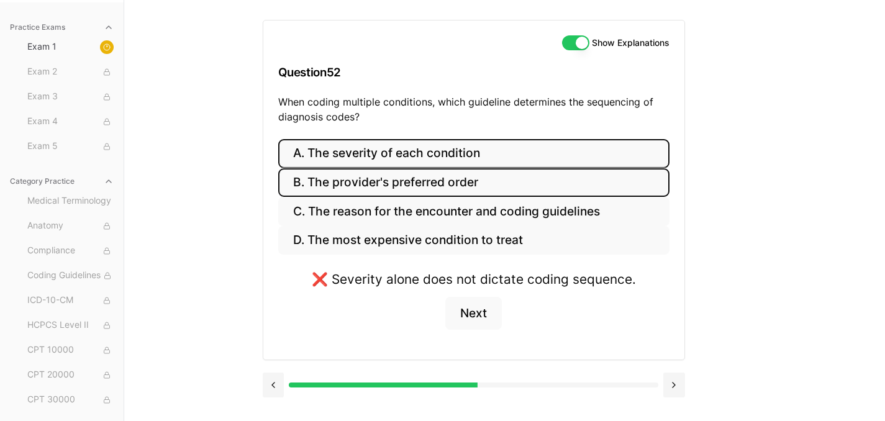
click at [338, 187] on button "B. The provider's preferred order" at bounding box center [473, 182] width 391 height 29
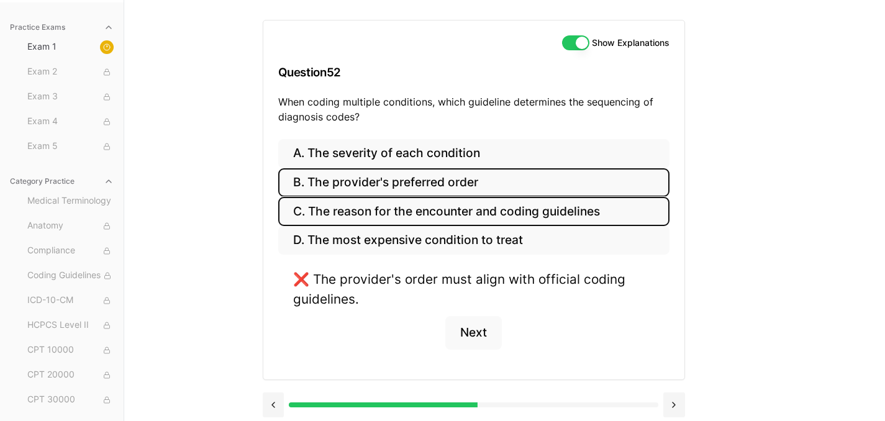
click at [337, 213] on button "C. The reason for the encounter and coding guidelines" at bounding box center [473, 211] width 391 height 29
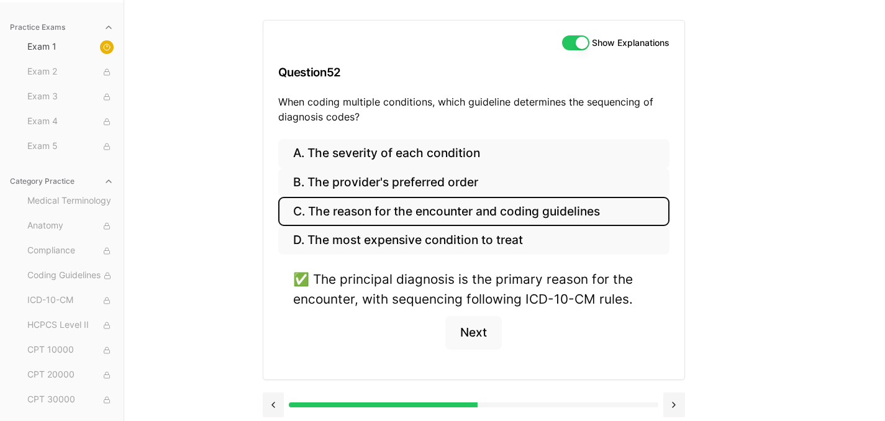
scroll to position [120, 0]
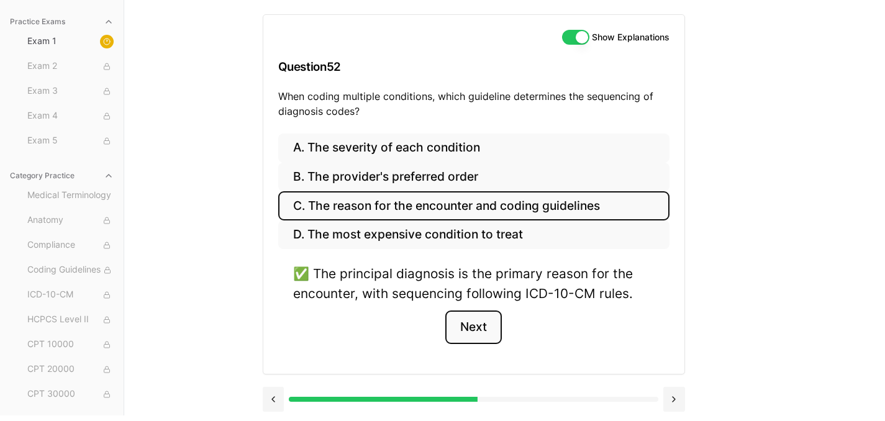
click at [480, 328] on button "Next" at bounding box center [473, 327] width 56 height 34
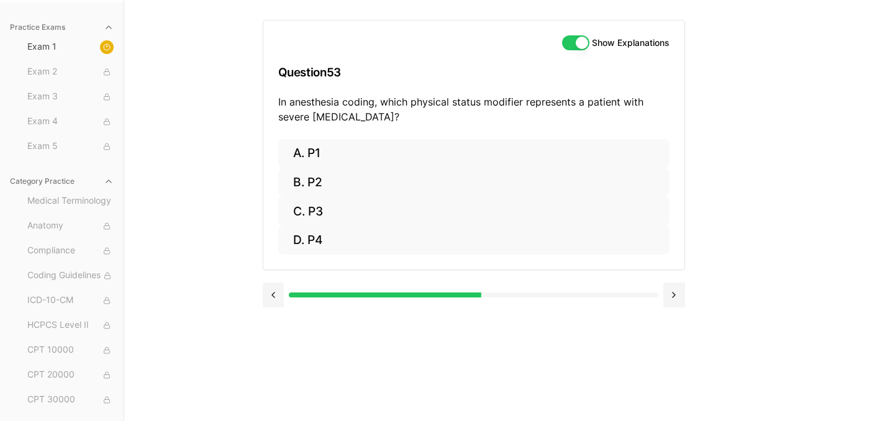
scroll to position [114, 0]
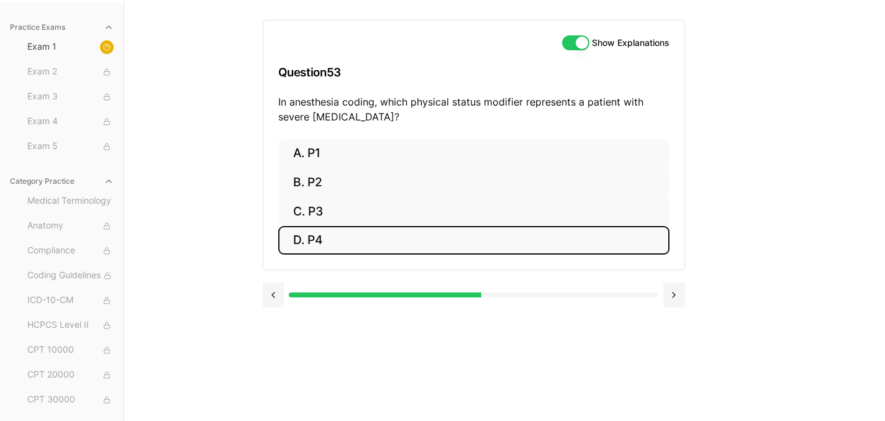
click at [304, 240] on button "D. P4" at bounding box center [473, 240] width 391 height 29
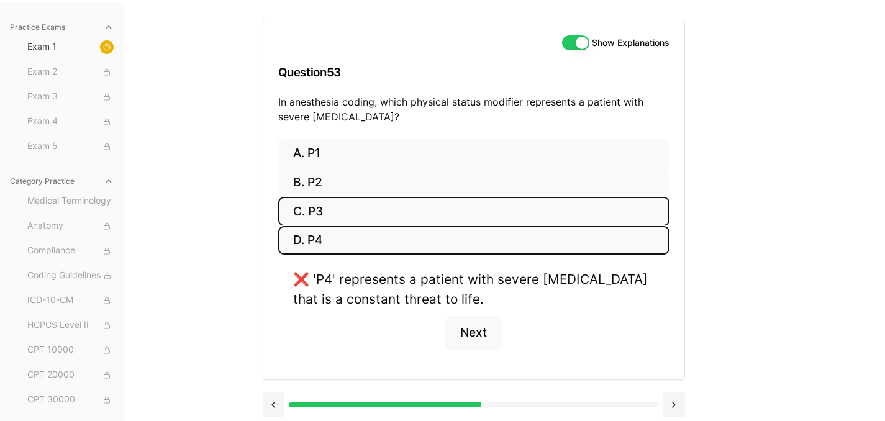
click at [523, 206] on button "C. P3" at bounding box center [473, 211] width 391 height 29
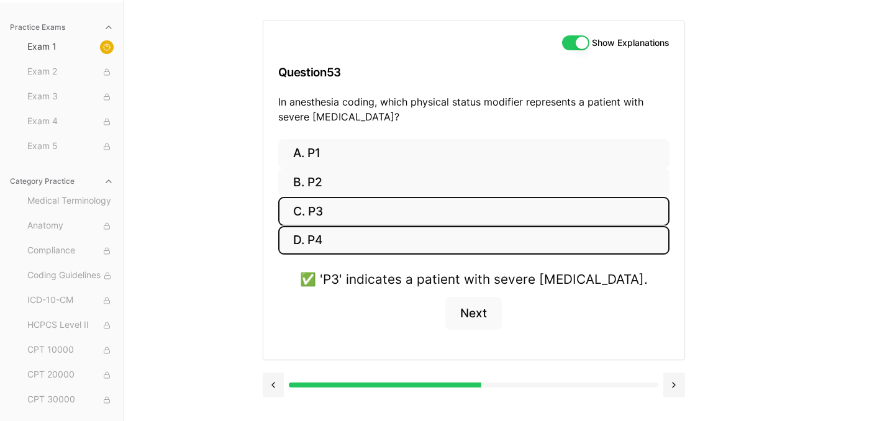
click at [520, 235] on button "D. P4" at bounding box center [473, 240] width 391 height 29
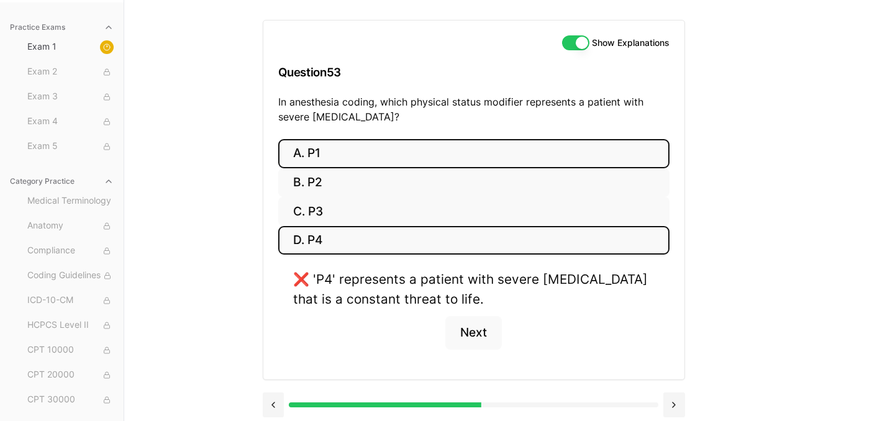
click at [502, 167] on button "A. P1" at bounding box center [473, 153] width 391 height 29
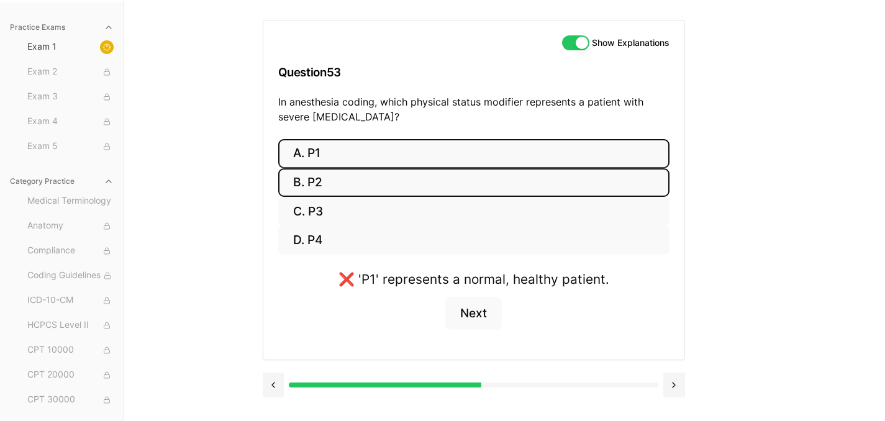
click at [497, 182] on button "B. P2" at bounding box center [473, 182] width 391 height 29
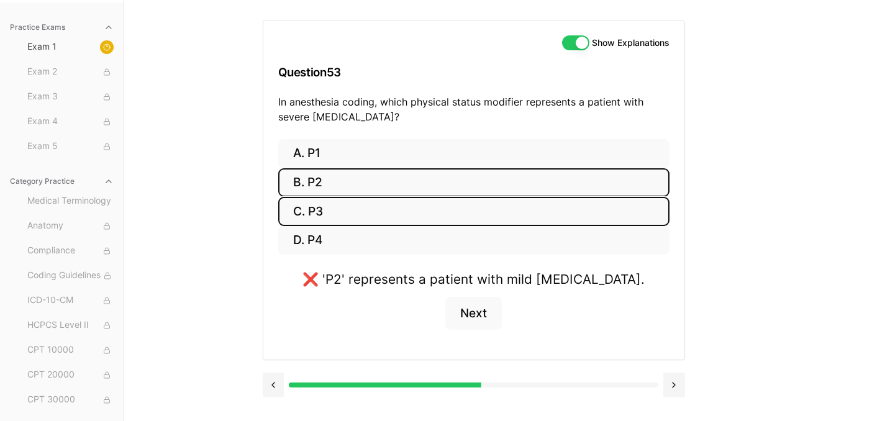
click at [507, 207] on button "C. P3" at bounding box center [473, 211] width 391 height 29
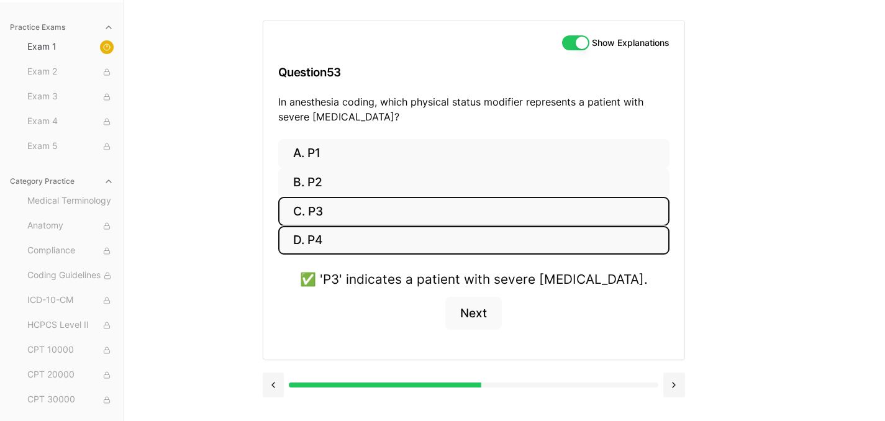
click at [621, 244] on button "D. P4" at bounding box center [473, 240] width 391 height 29
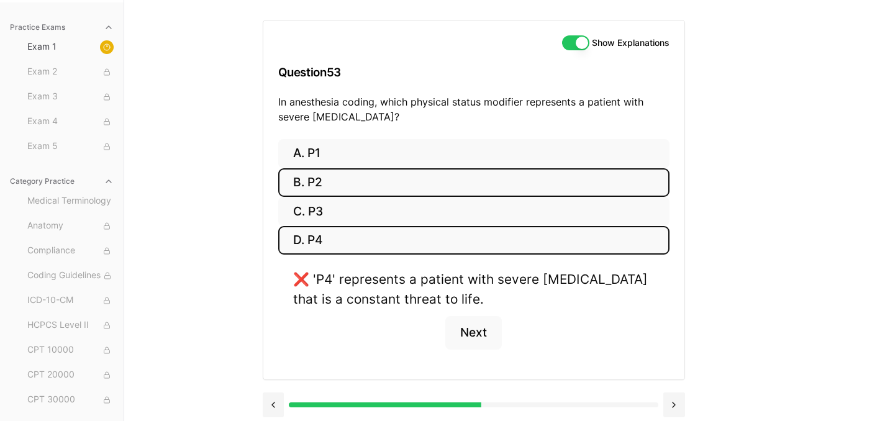
click at [541, 196] on button "B. P2" at bounding box center [473, 182] width 391 height 29
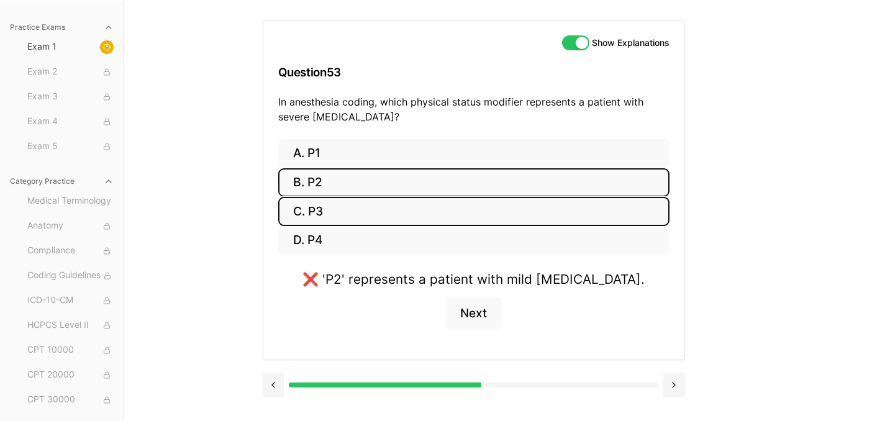
click at [531, 211] on button "C. P3" at bounding box center [473, 211] width 391 height 29
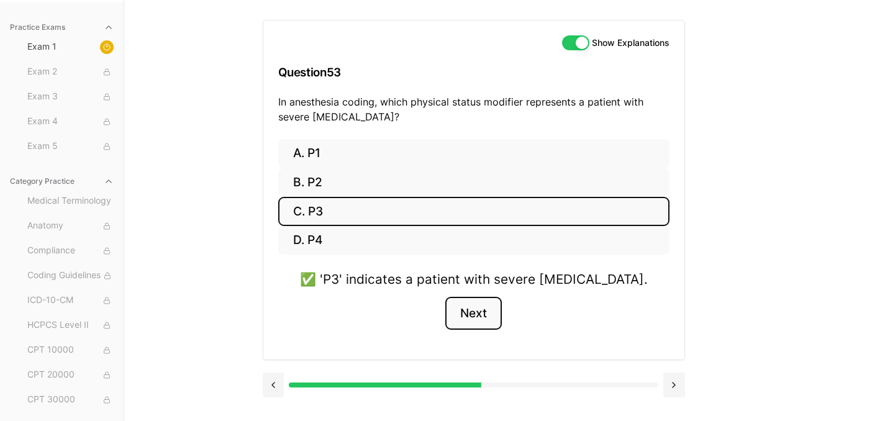
click at [471, 310] on button "Next" at bounding box center [473, 314] width 56 height 34
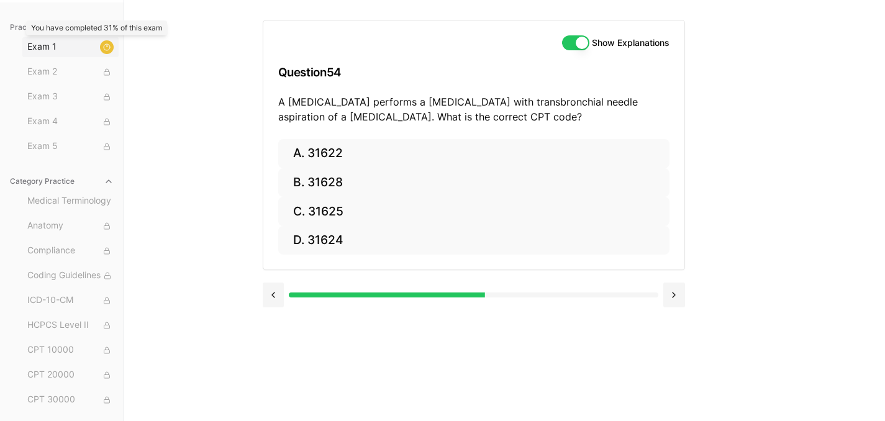
click at [104, 48] on circle at bounding box center [107, 47] width 6 height 6
